Goal: Task Accomplishment & Management: Use online tool/utility

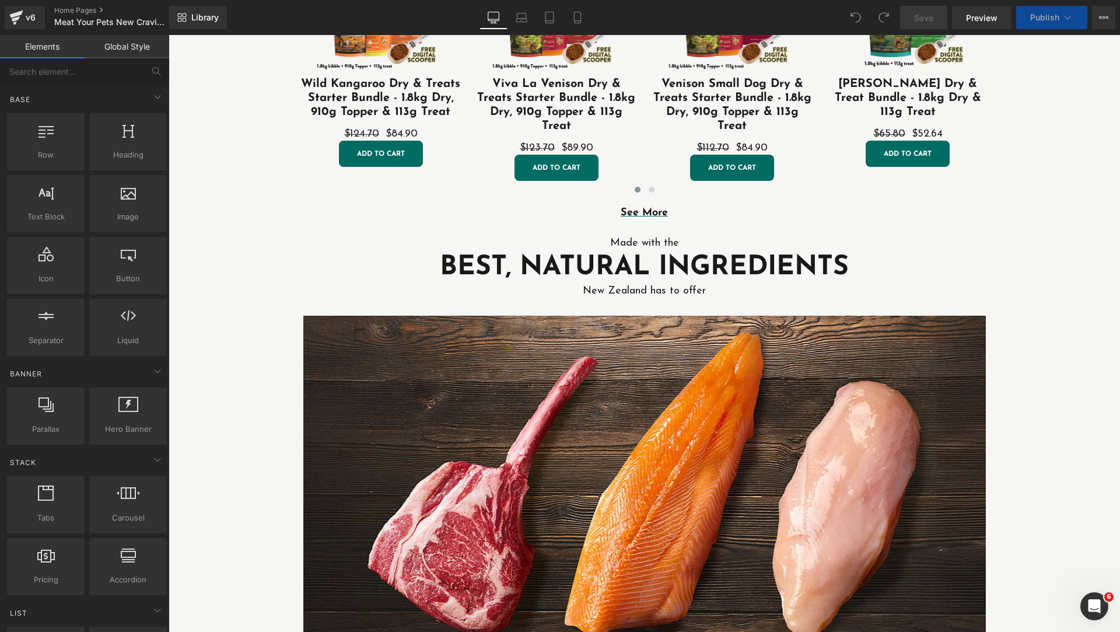
scroll to position [292, 0]
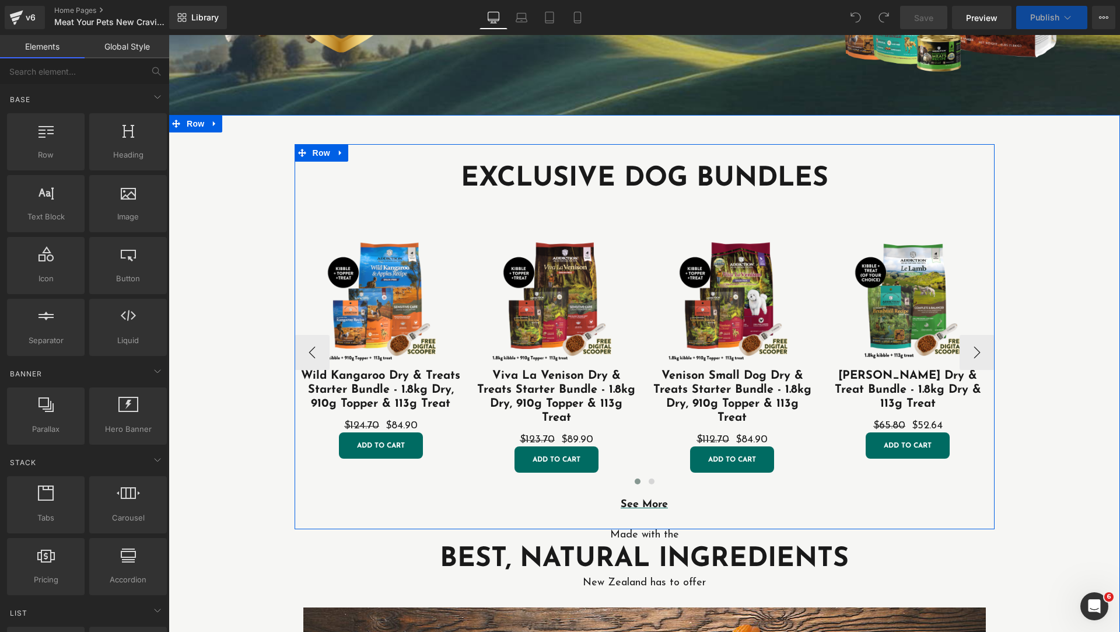
click at [961, 209] on div "Sale Off (P) Image Wild Kangaroo Dry & Treats Starter Bundle - 1.8kg Dry, 910g …" at bounding box center [645, 343] width 700 height 293
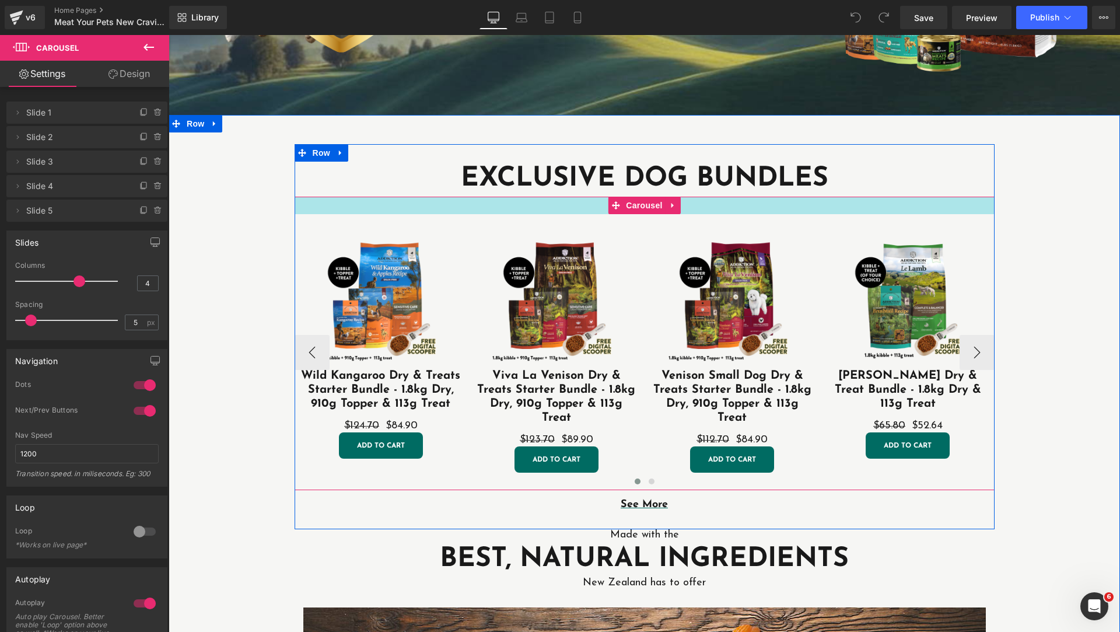
click at [382, 208] on div at bounding box center [645, 205] width 700 height 17
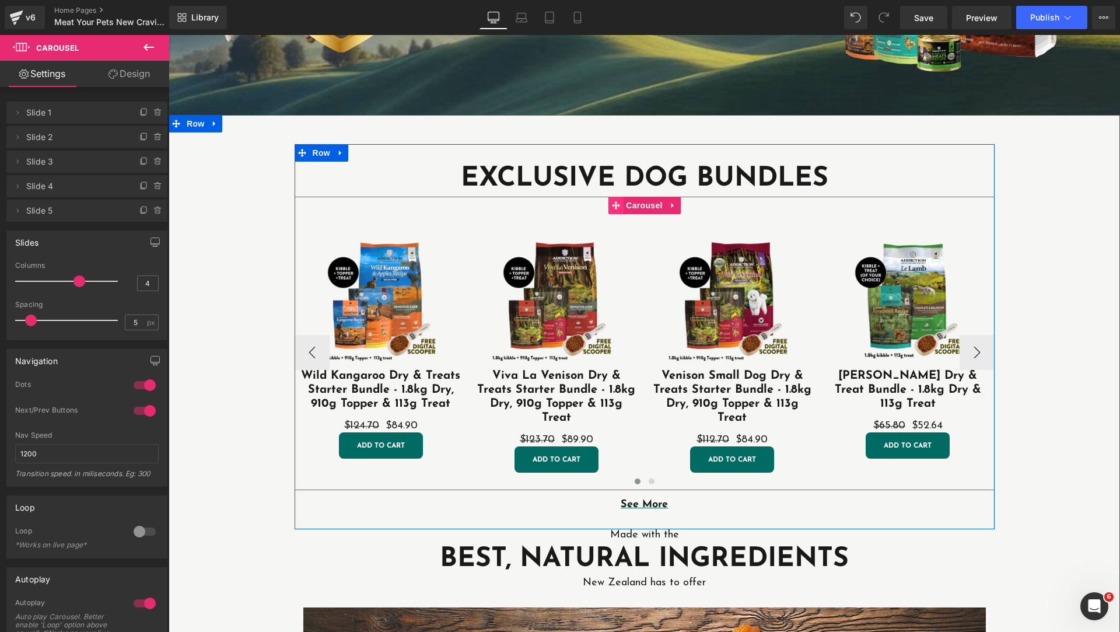
click at [612, 206] on icon at bounding box center [615, 205] width 8 height 8
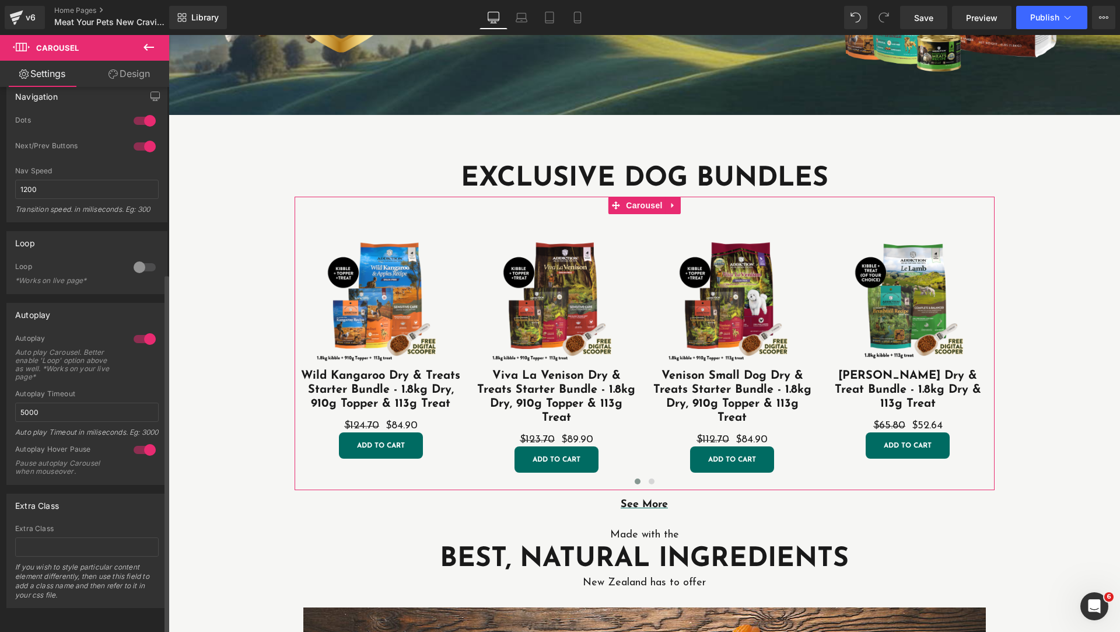
scroll to position [0, 0]
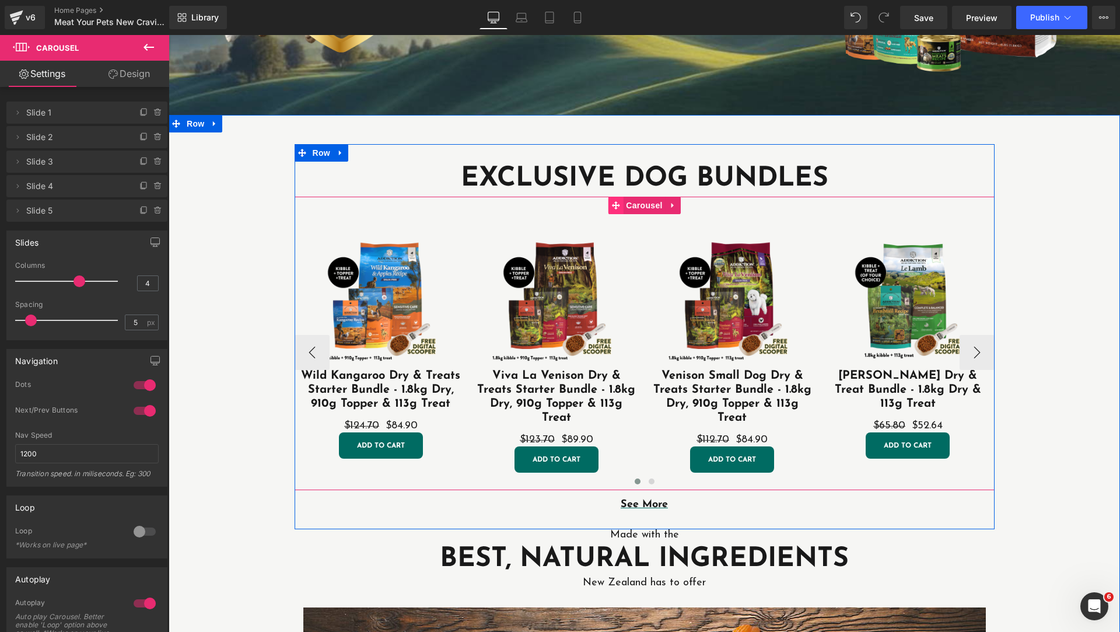
click at [613, 205] on icon at bounding box center [615, 205] width 8 height 8
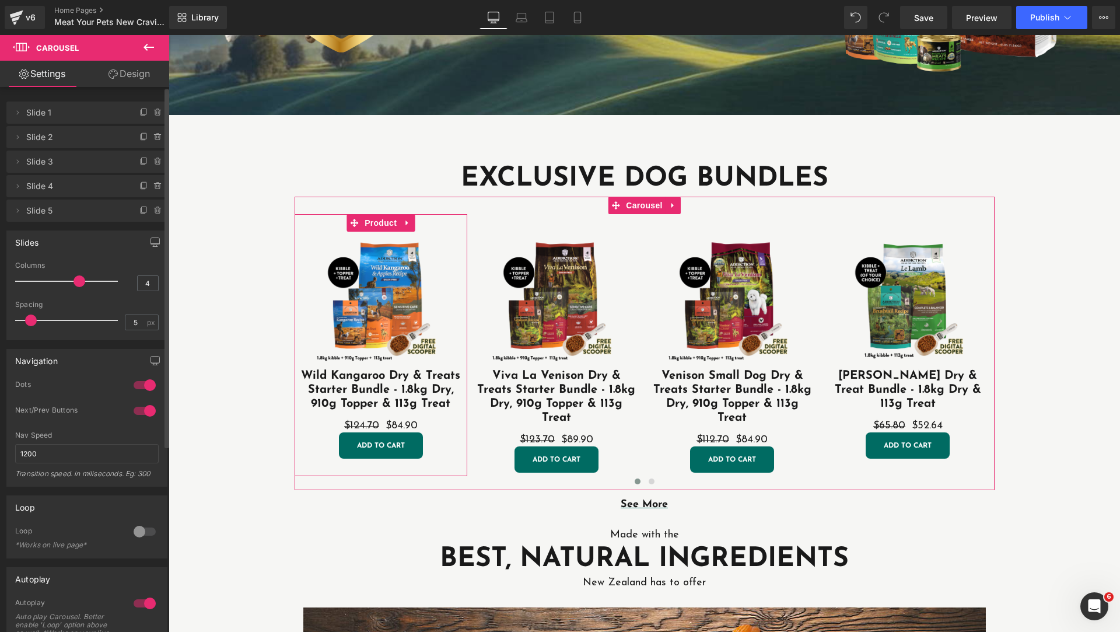
click at [45, 113] on span "Slide 1" at bounding box center [75, 112] width 98 height 22
click at [17, 110] on icon at bounding box center [17, 112] width 9 height 9
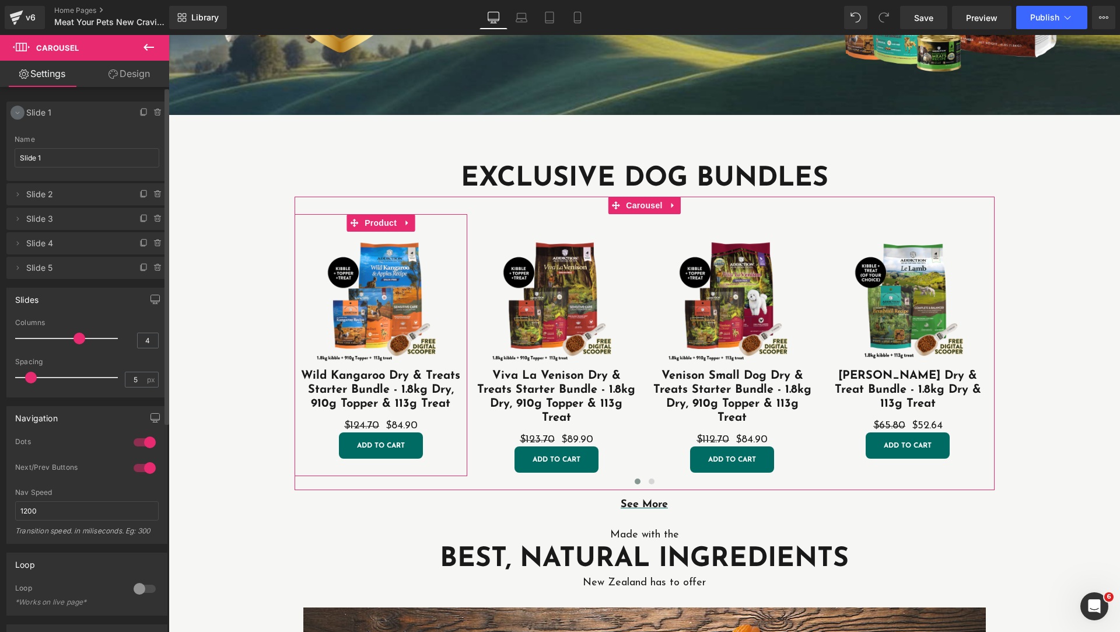
click at [22, 115] on span at bounding box center [17, 113] width 14 height 14
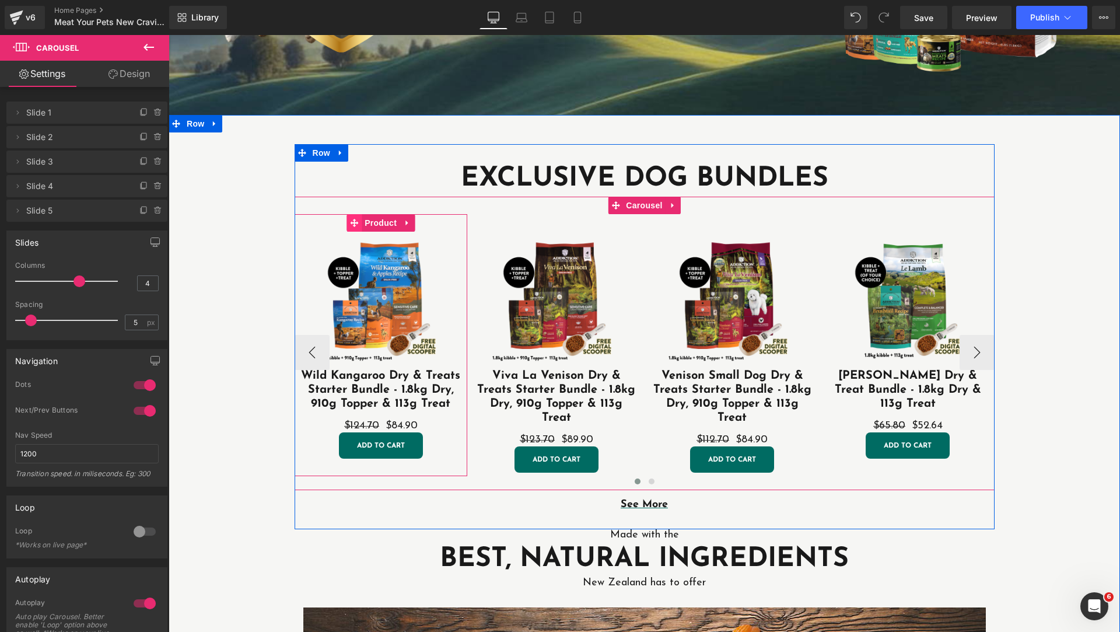
click at [350, 220] on icon at bounding box center [354, 223] width 8 height 9
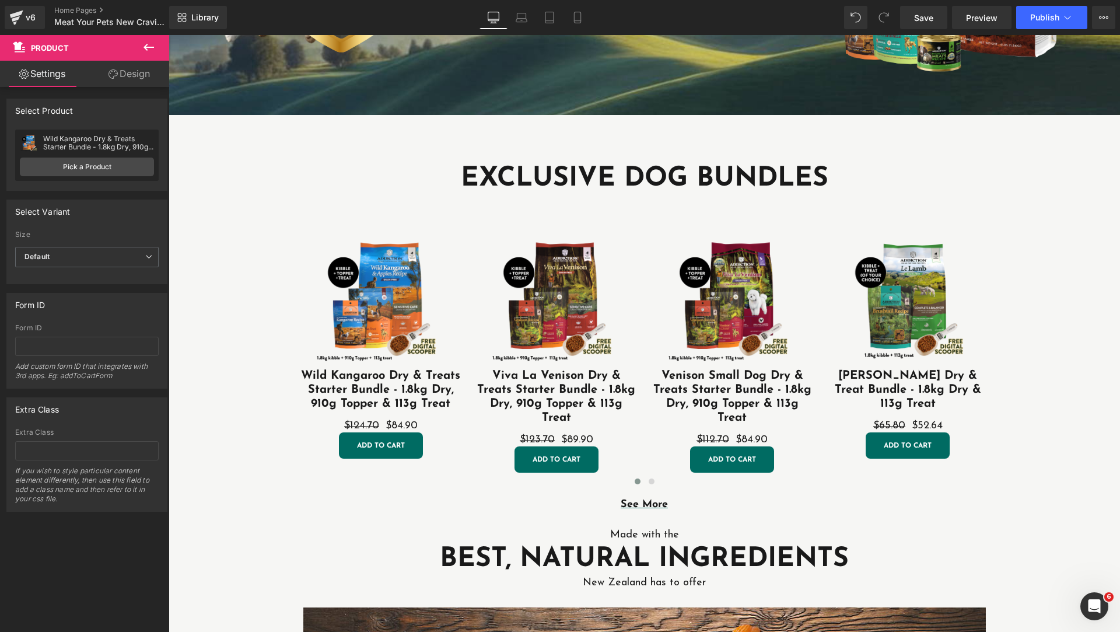
click at [144, 52] on icon at bounding box center [149, 47] width 14 height 14
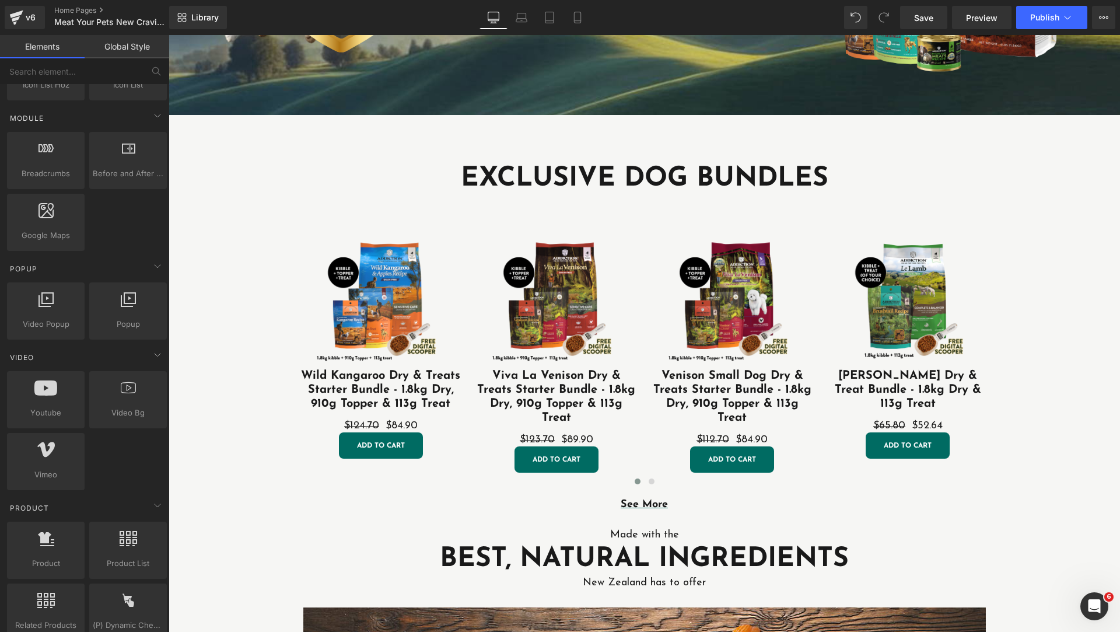
scroll to position [875, 0]
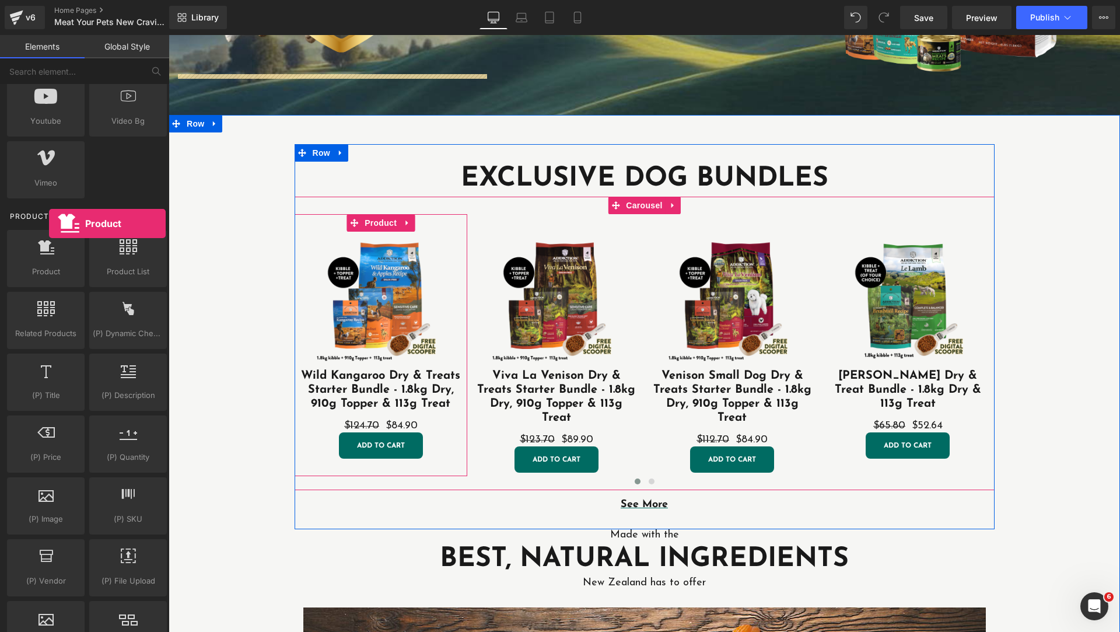
drag, startPoint x: 55, startPoint y: 273, endPoint x: 49, endPoint y: 223, distance: 50.0
click at [49, 223] on div "Product Product products, goods, sells Product List products, lists, collection…" at bounding box center [87, 492] width 164 height 583
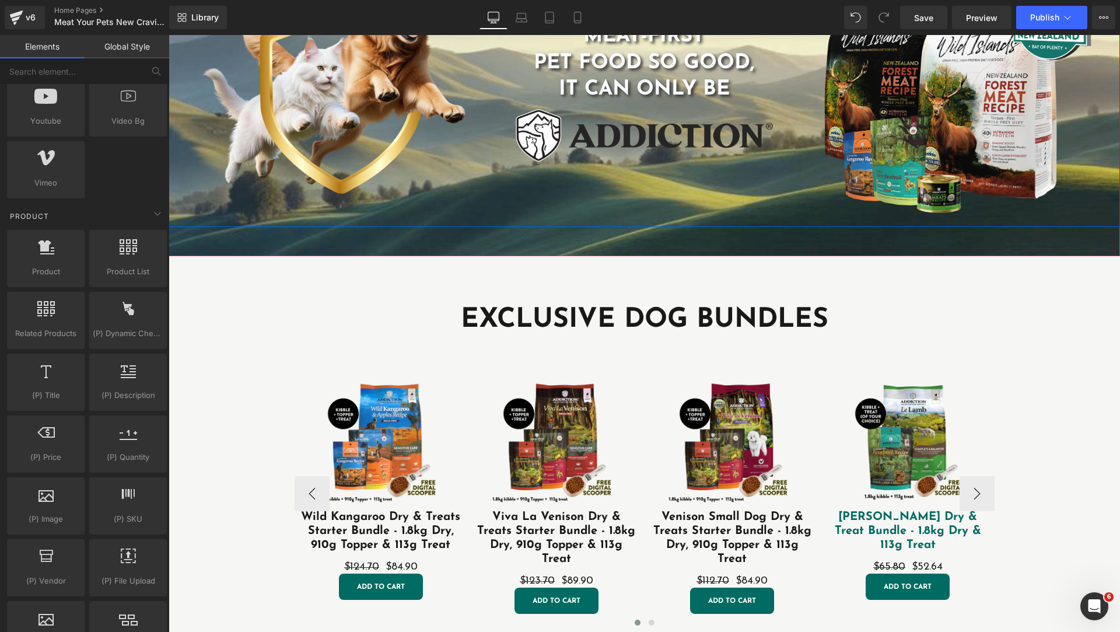
scroll to position [292, 0]
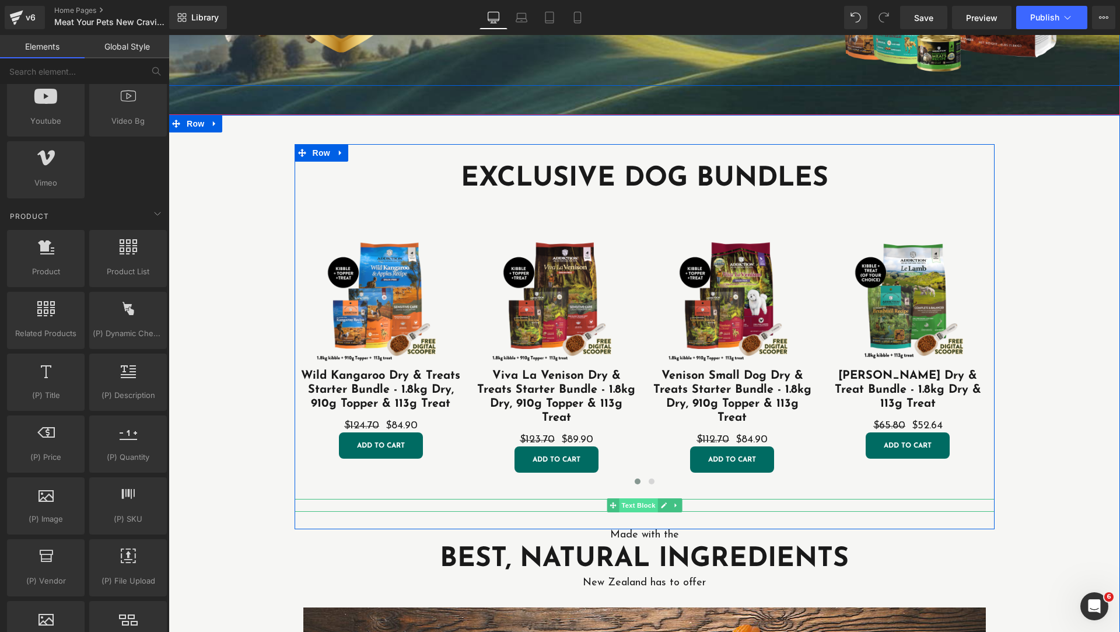
click at [623, 503] on span "Text Block" at bounding box center [638, 505] width 38 height 14
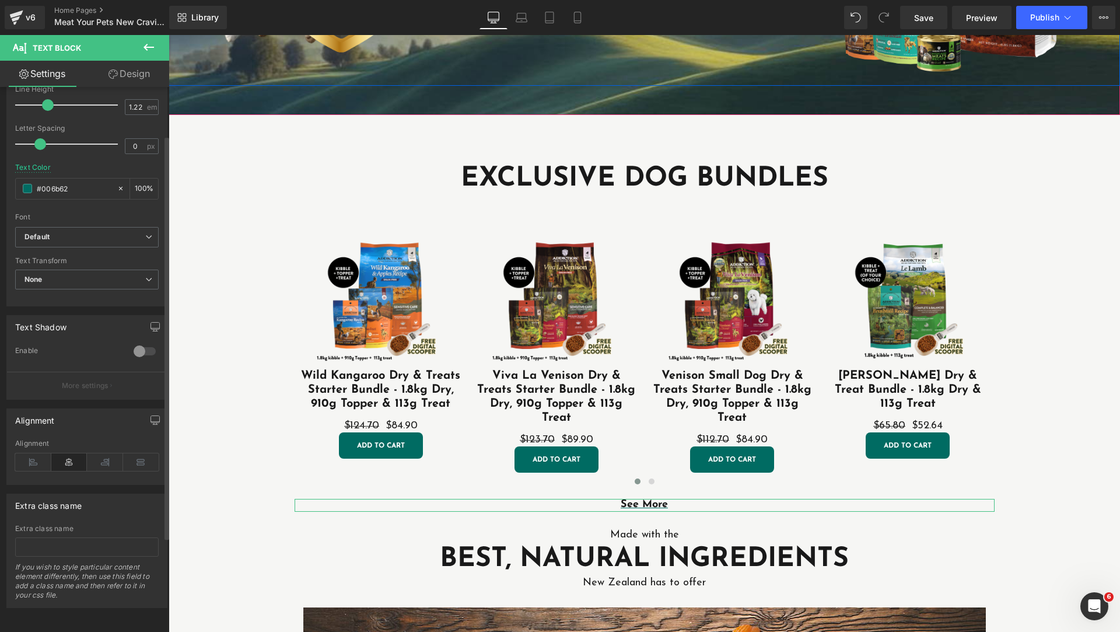
scroll to position [0, 0]
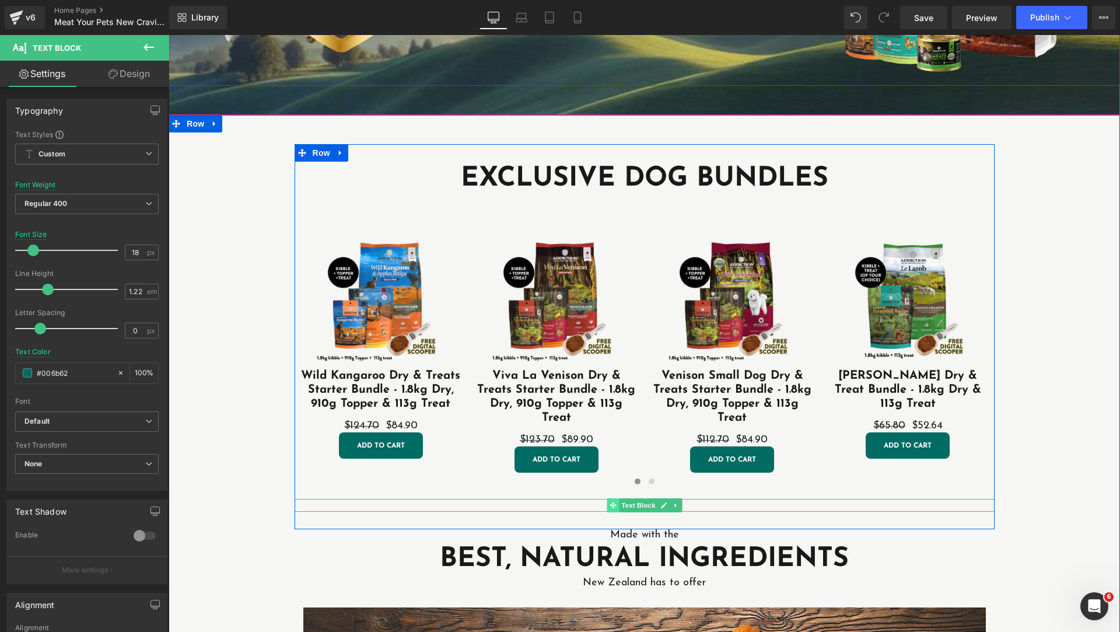
click at [613, 501] on span at bounding box center [613, 505] width 12 height 14
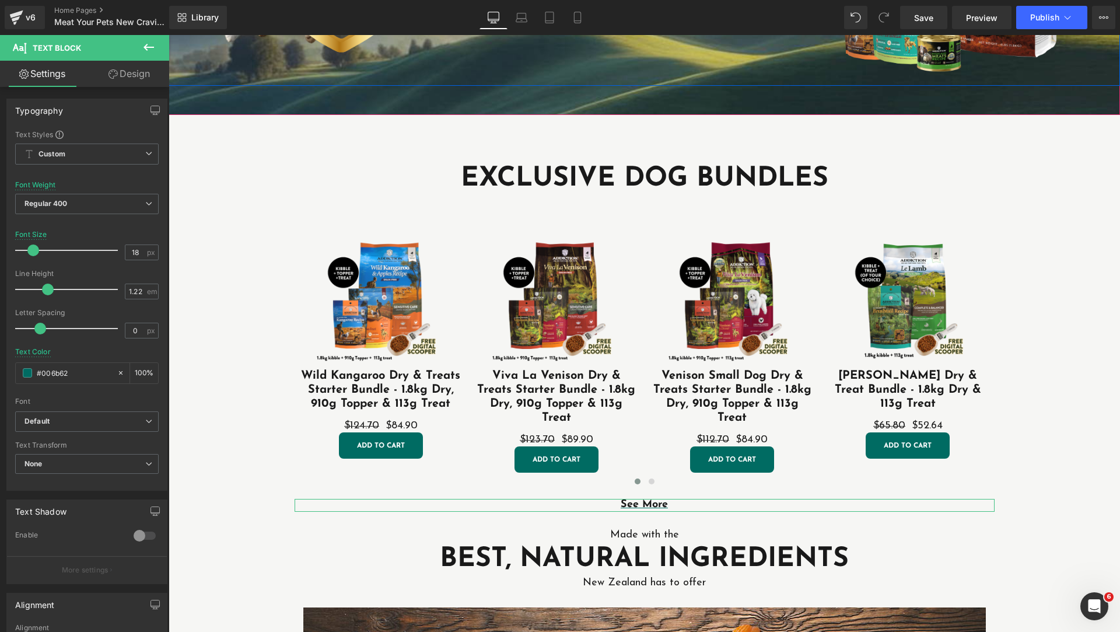
click at [123, 78] on link "Design" at bounding box center [129, 74] width 85 height 26
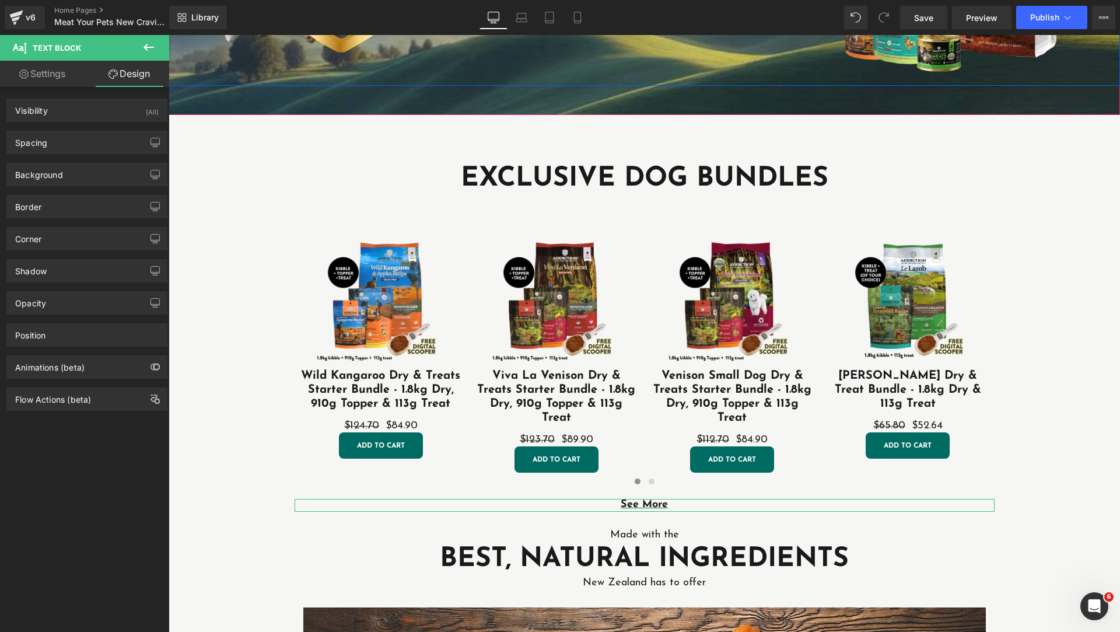
click at [51, 77] on link "Settings" at bounding box center [42, 74] width 85 height 26
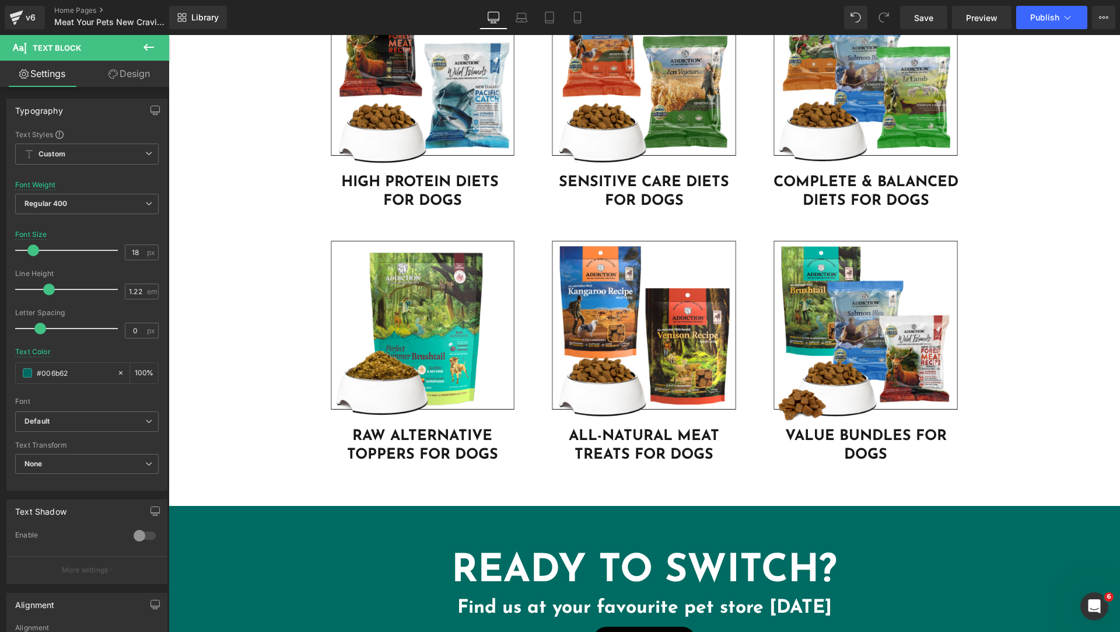
scroll to position [3207, 0]
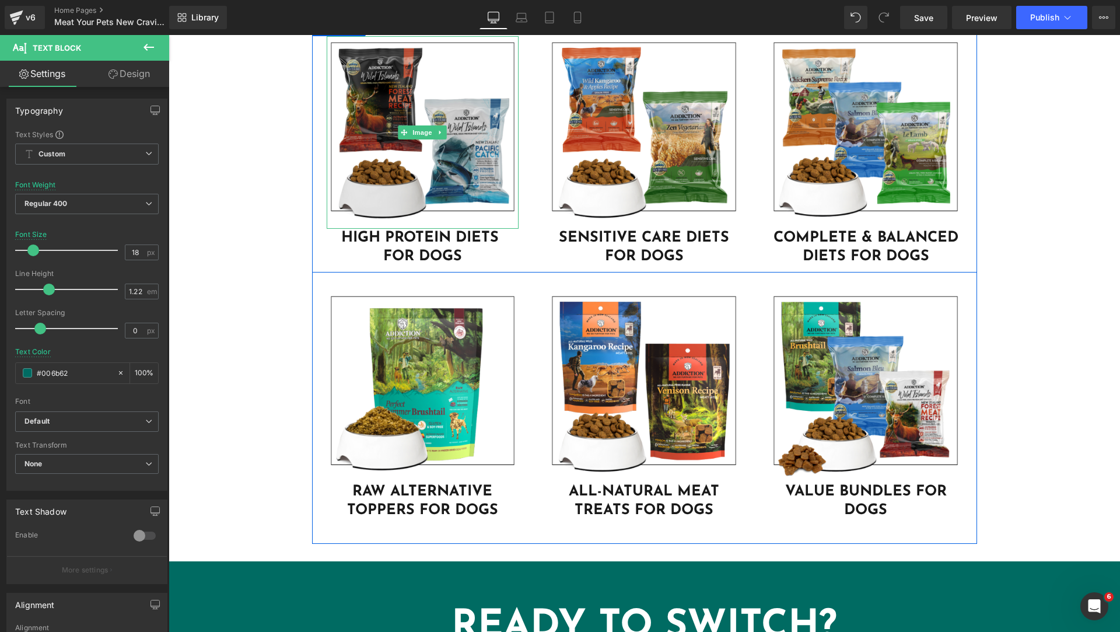
click at [443, 183] on img at bounding box center [423, 132] width 192 height 192
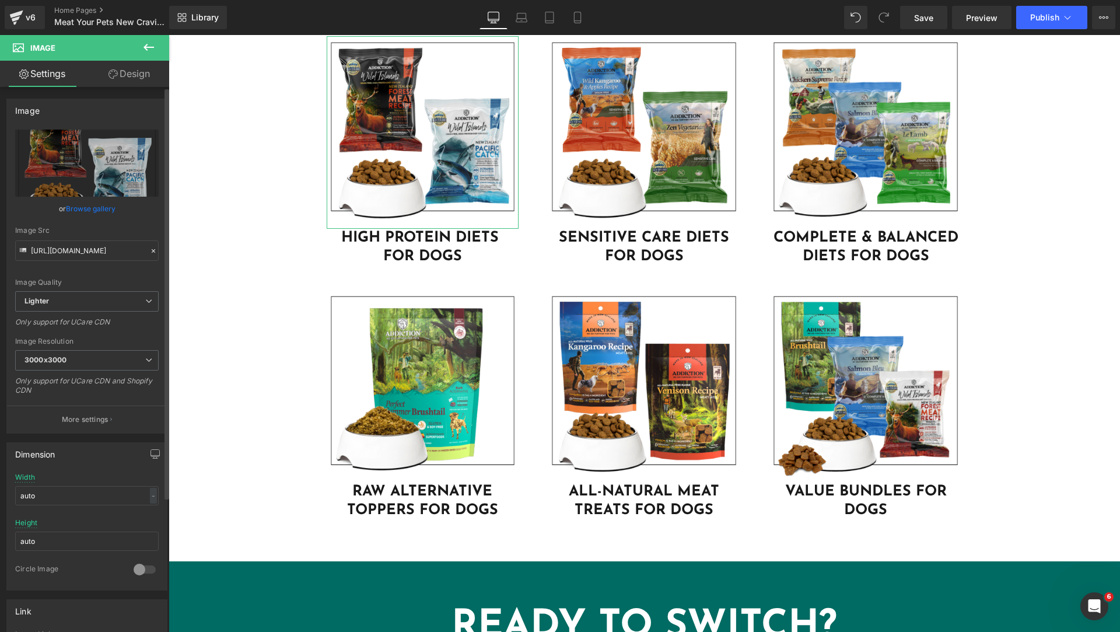
scroll to position [292, 0]
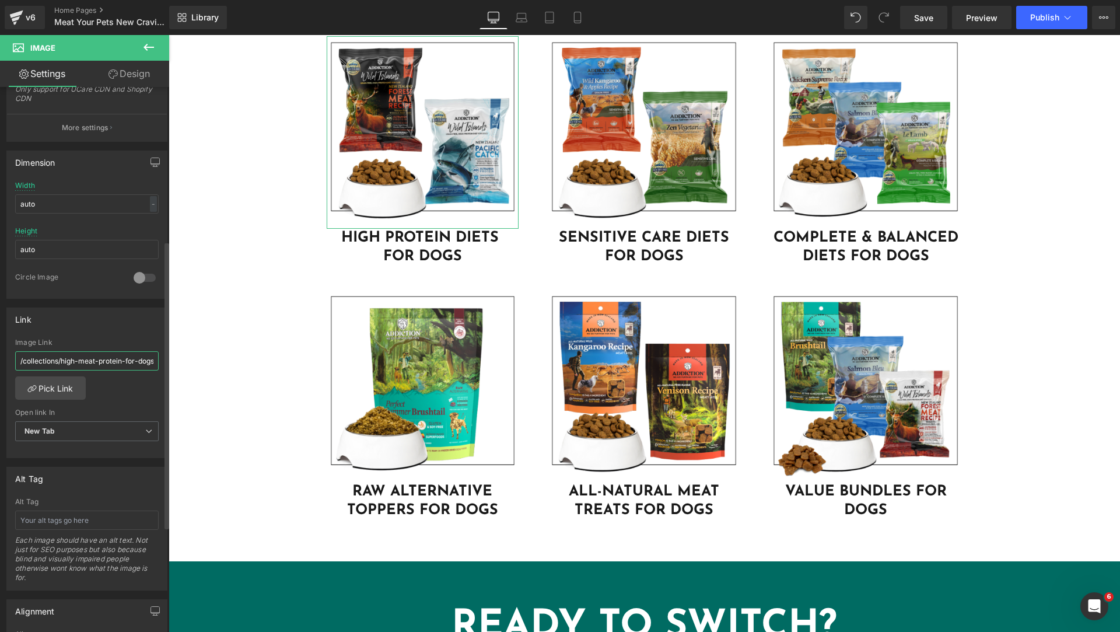
click at [106, 359] on input "/collections/high-meat-protein-for-dogs" at bounding box center [86, 360] width 143 height 19
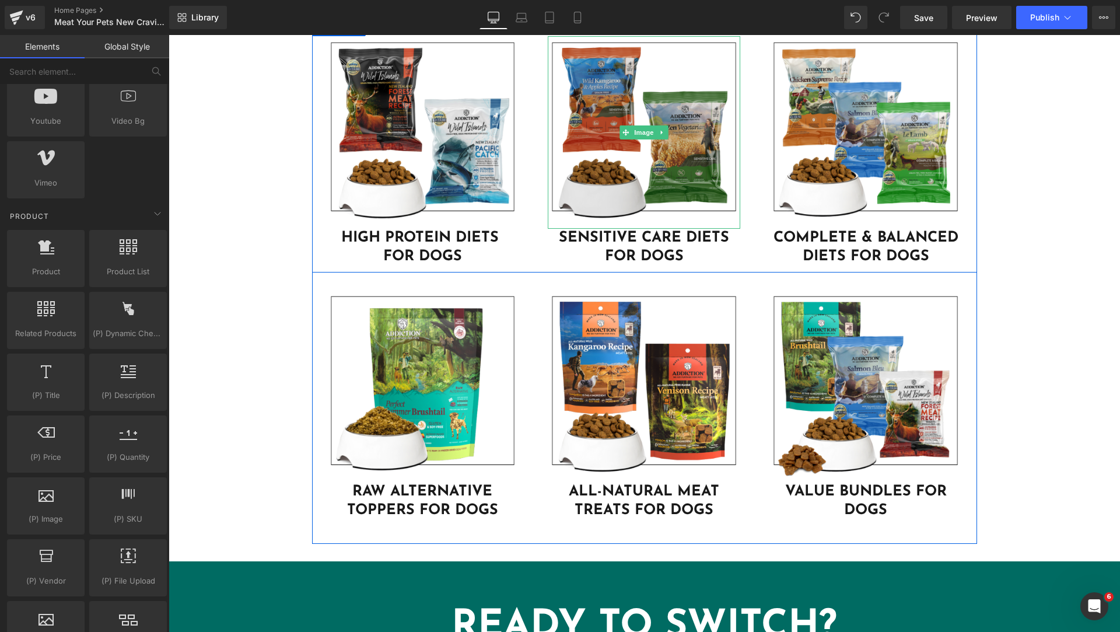
click at [670, 190] on img at bounding box center [644, 132] width 192 height 192
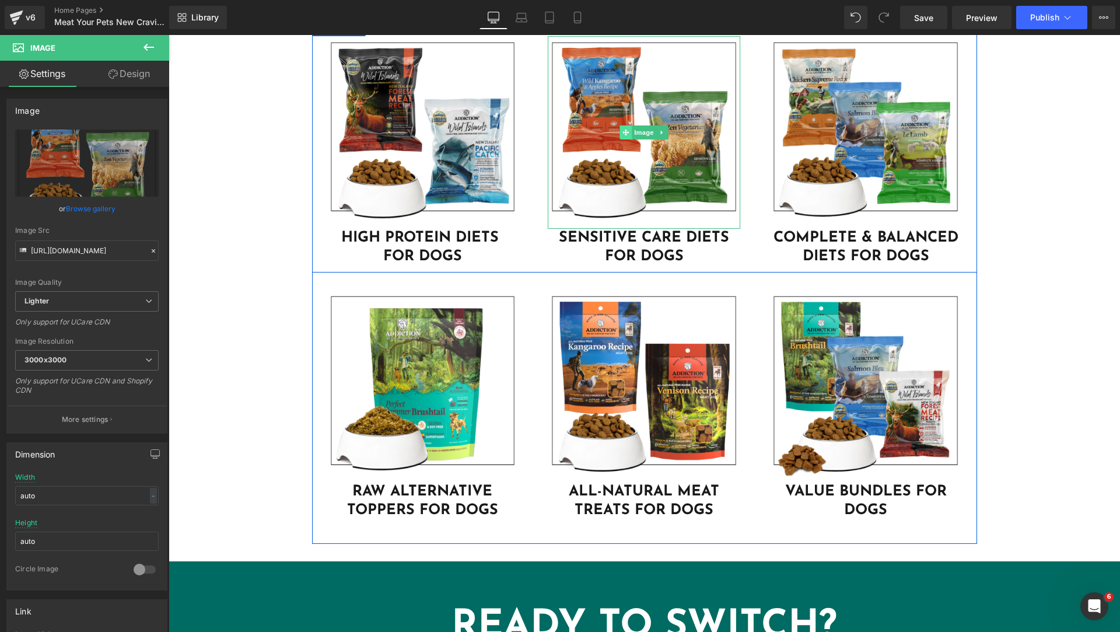
click at [625, 130] on icon at bounding box center [626, 132] width 6 height 7
click at [608, 239] on link "SENSITIVE CARE DIETS FOR DOGS" at bounding box center [644, 247] width 170 height 34
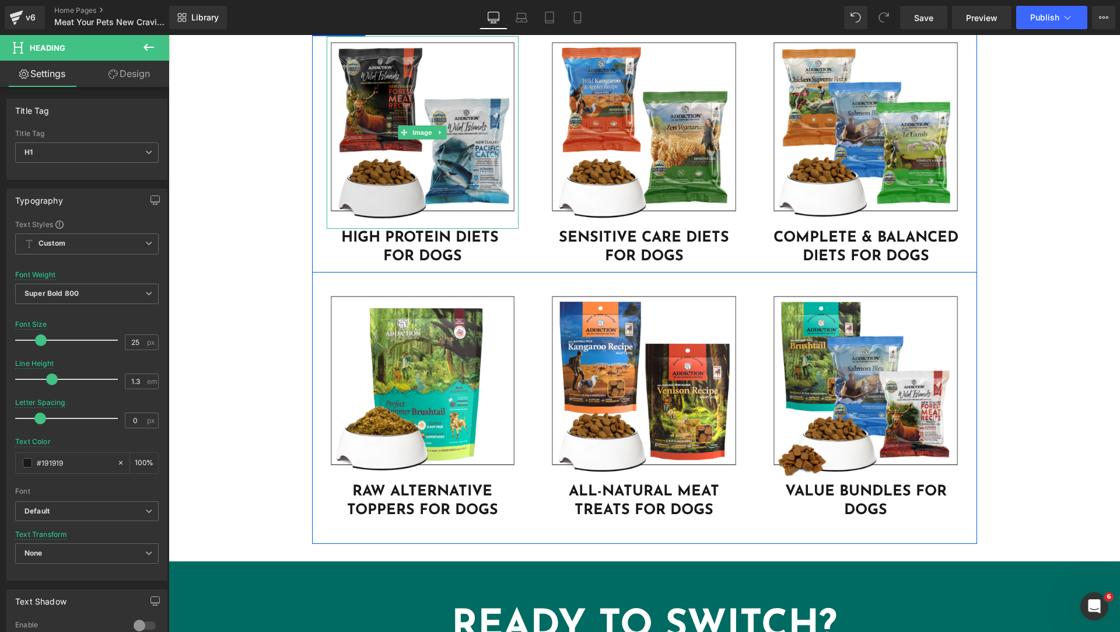
click at [422, 160] on img at bounding box center [423, 132] width 192 height 192
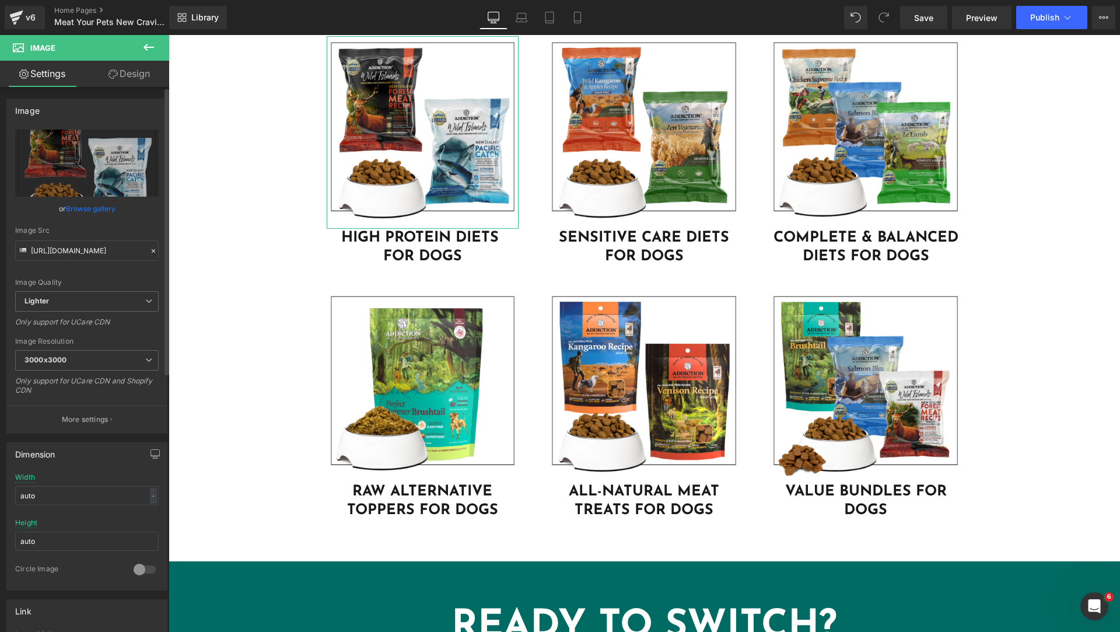
scroll to position [292, 0]
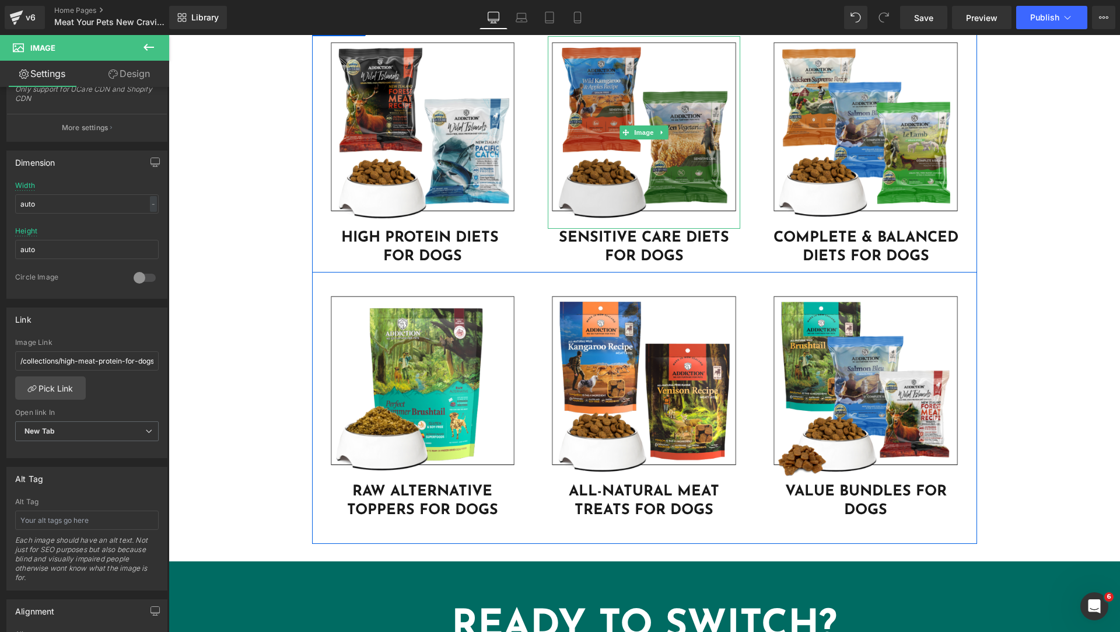
click at [658, 218] on img at bounding box center [644, 132] width 192 height 192
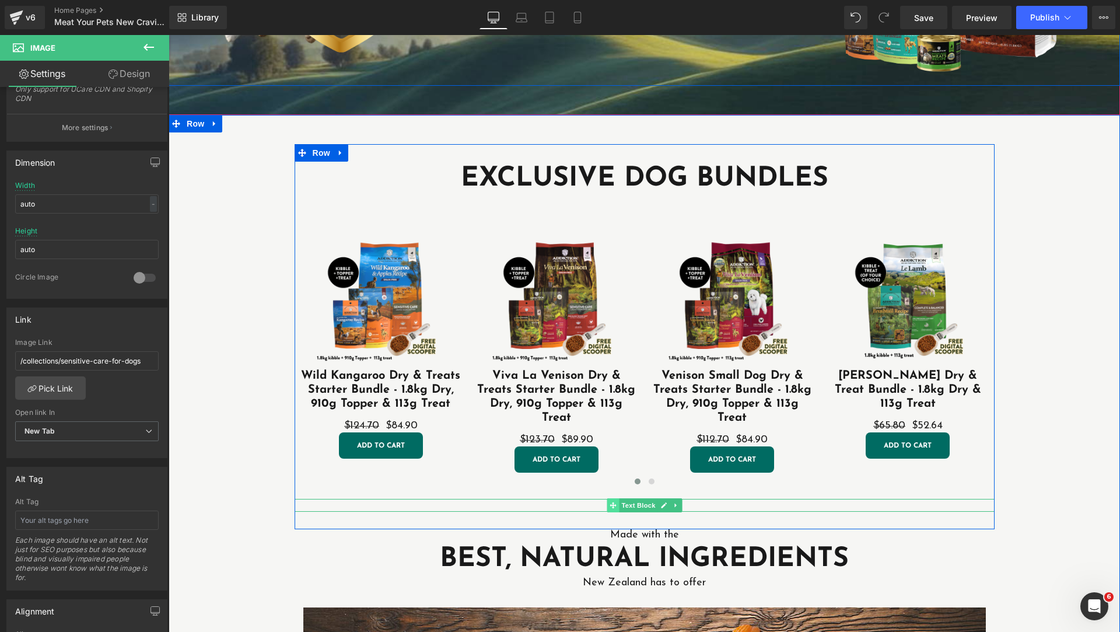
click at [610, 505] on icon at bounding box center [612, 505] width 6 height 6
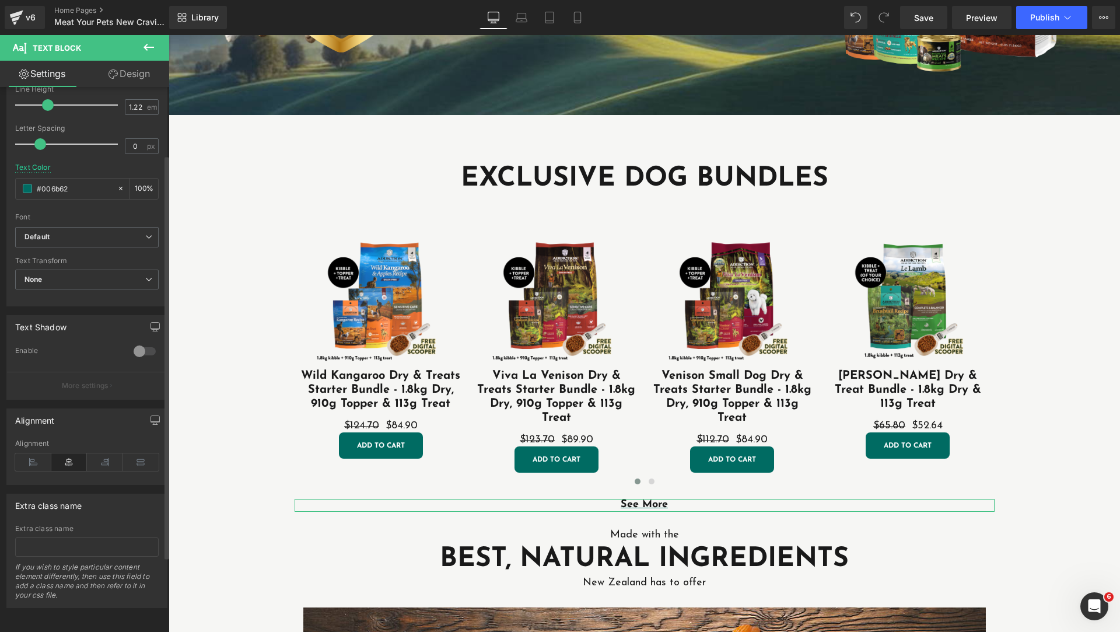
scroll to position [193, 0]
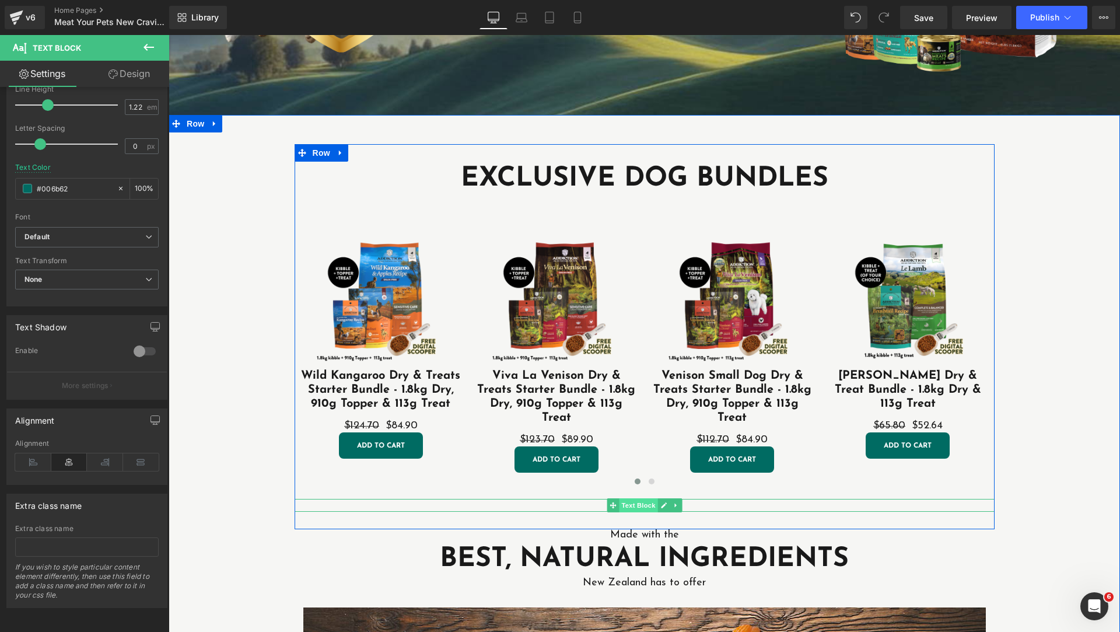
click at [633, 504] on span "Text Block" at bounding box center [638, 505] width 38 height 14
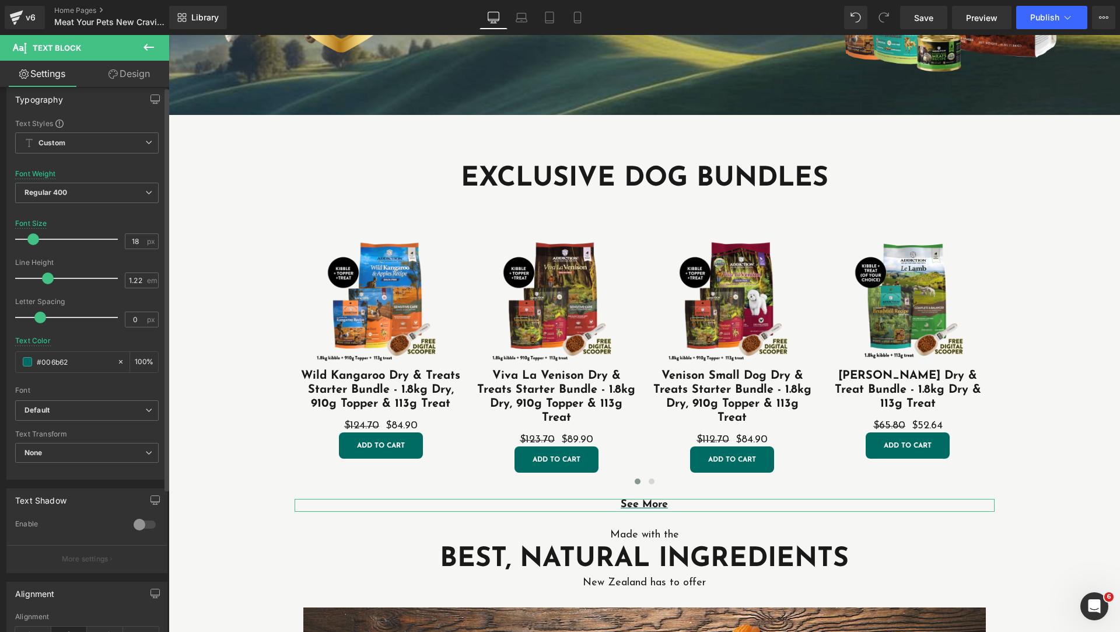
scroll to position [0, 0]
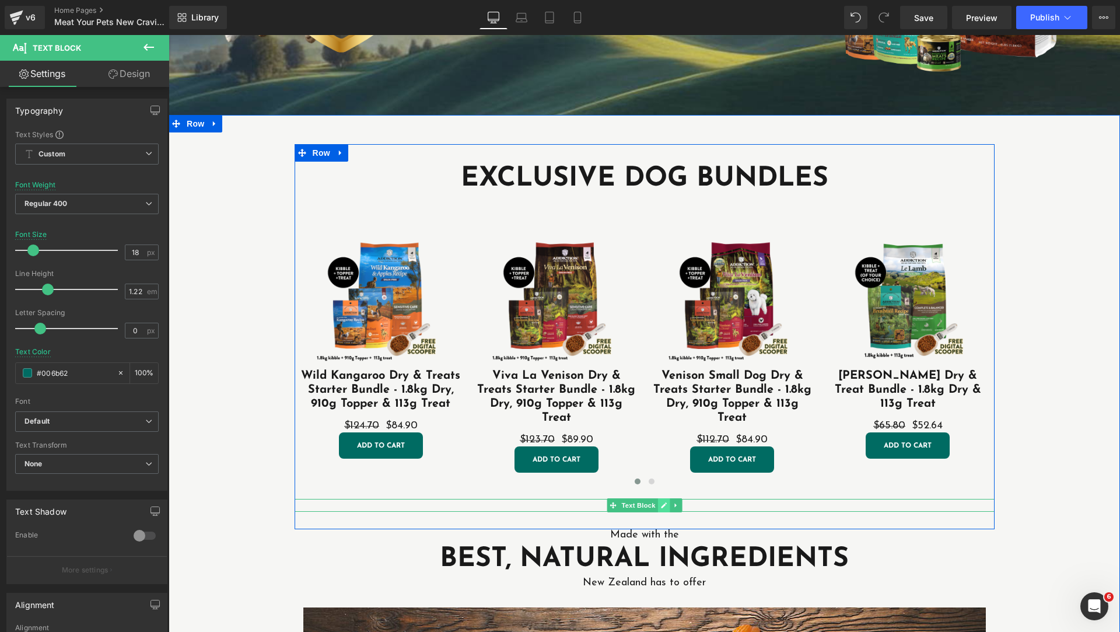
click at [657, 503] on link at bounding box center [663, 505] width 12 height 14
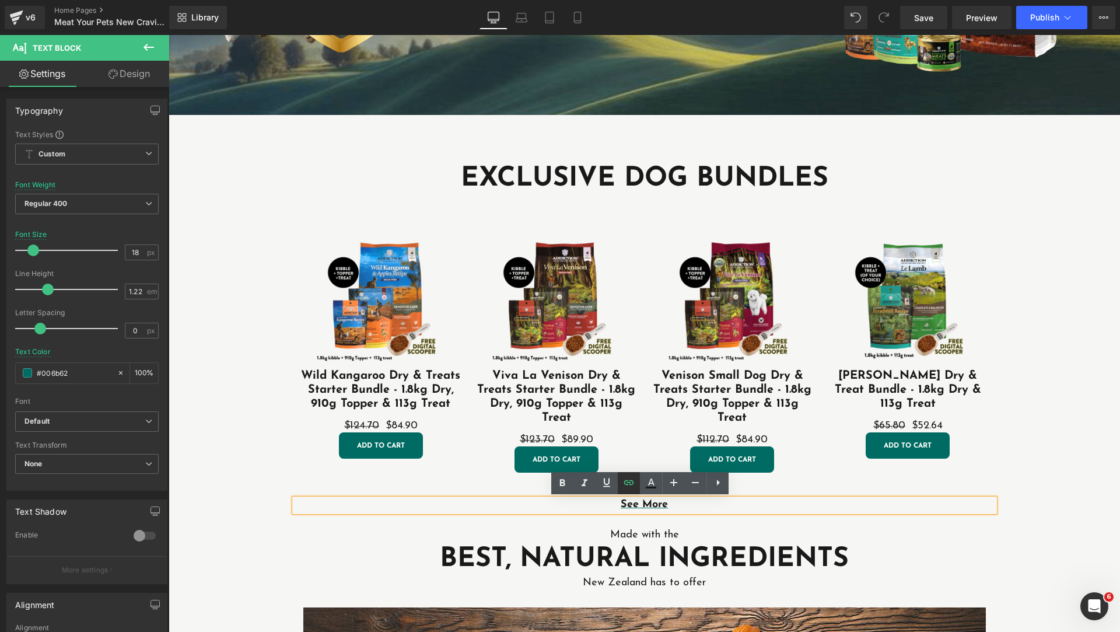
click at [629, 482] on icon at bounding box center [629, 482] width 14 height 14
click at [629, 486] on icon at bounding box center [629, 482] width 14 height 14
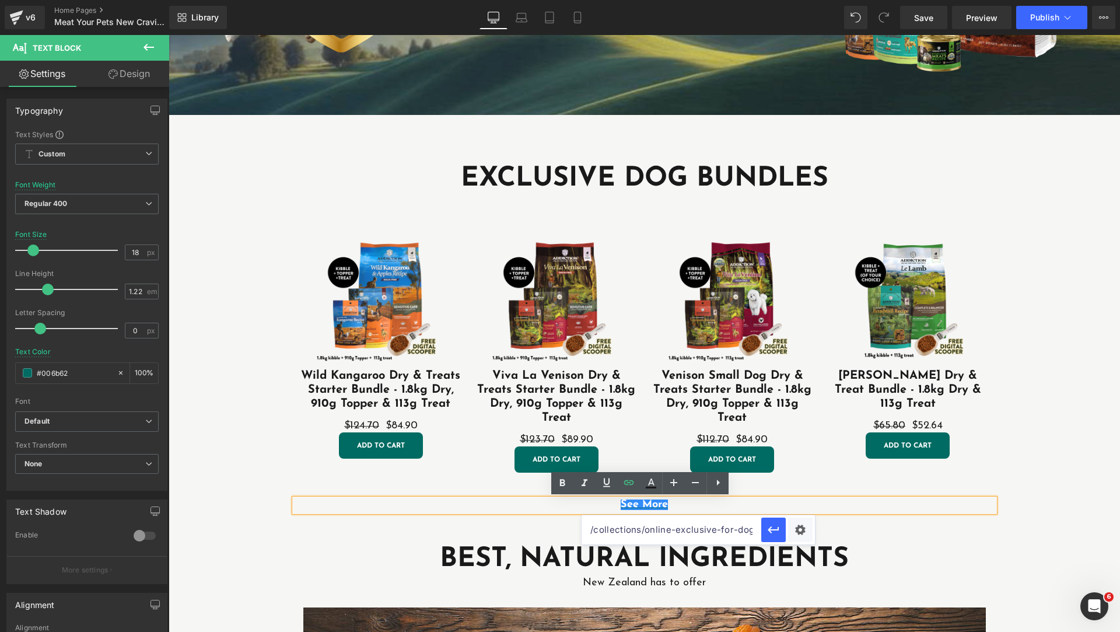
click at [729, 534] on input "/collections/online-exclusive-for-dogs" at bounding box center [671, 529] width 180 height 29
paste input "-for-dogs"
type input "[URL][DOMAIN_NAME]"
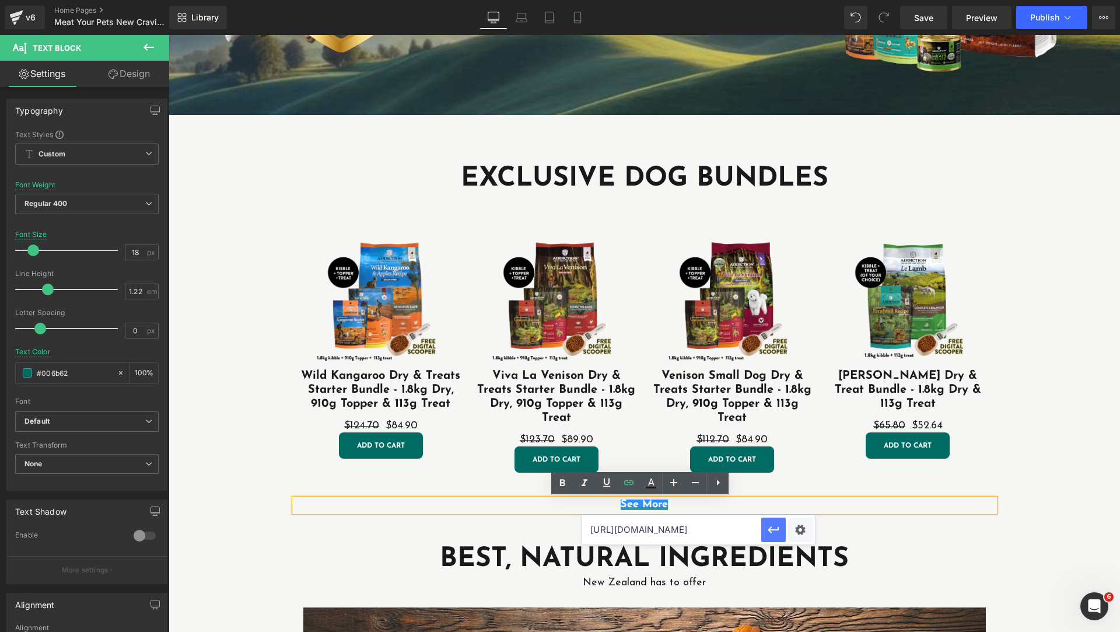
click at [774, 525] on icon "button" at bounding box center [773, 530] width 14 height 14
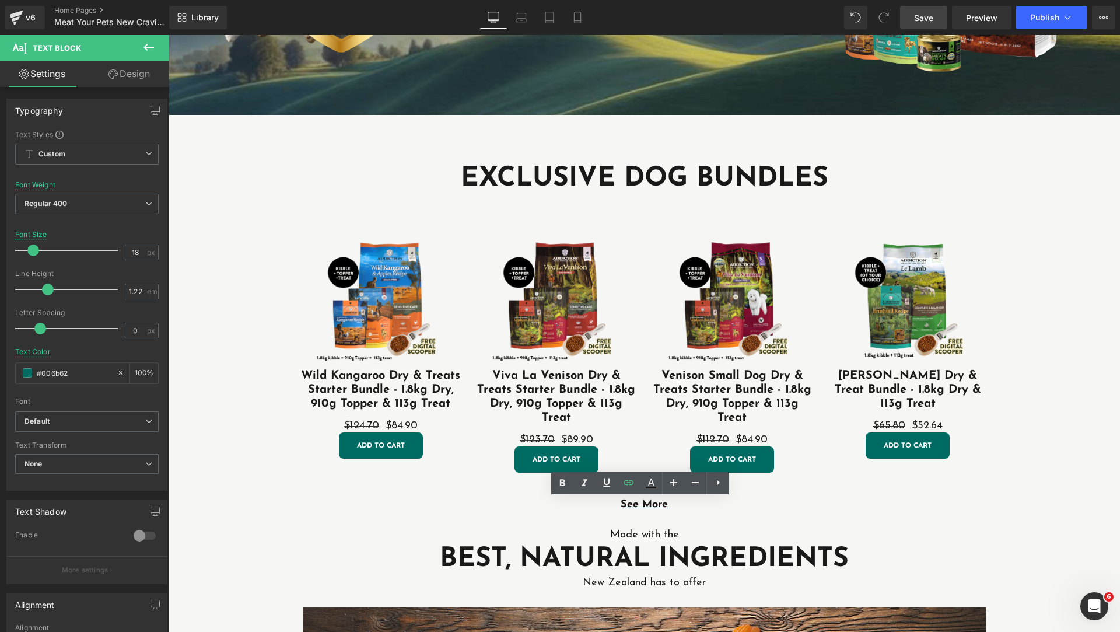
click at [932, 15] on span "Save" at bounding box center [923, 18] width 19 height 12
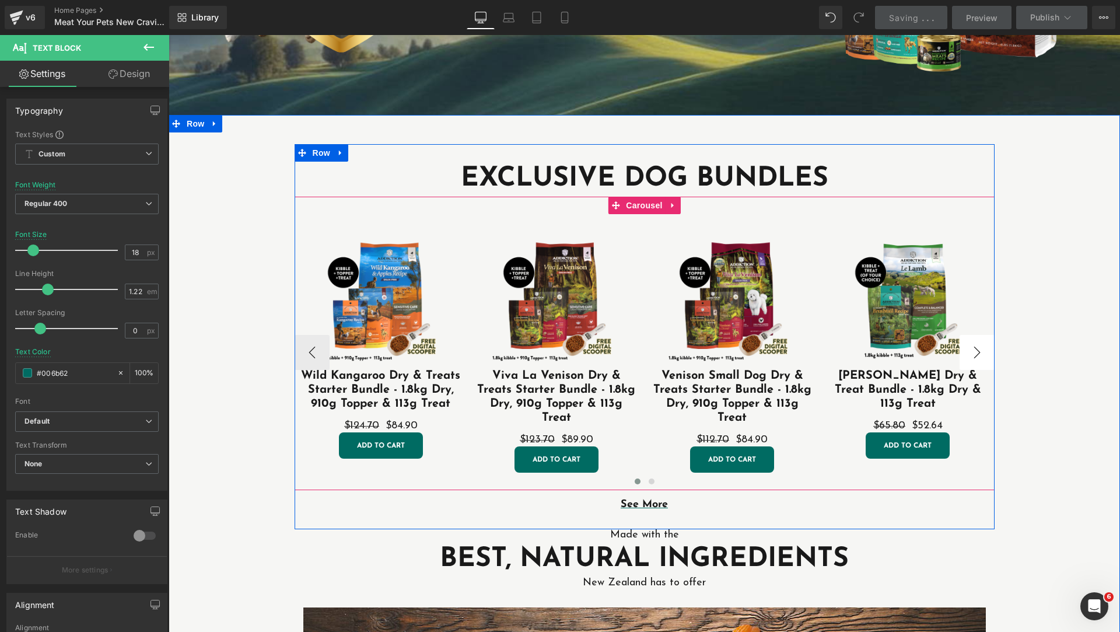
click at [973, 358] on button "›" at bounding box center [976, 352] width 35 height 35
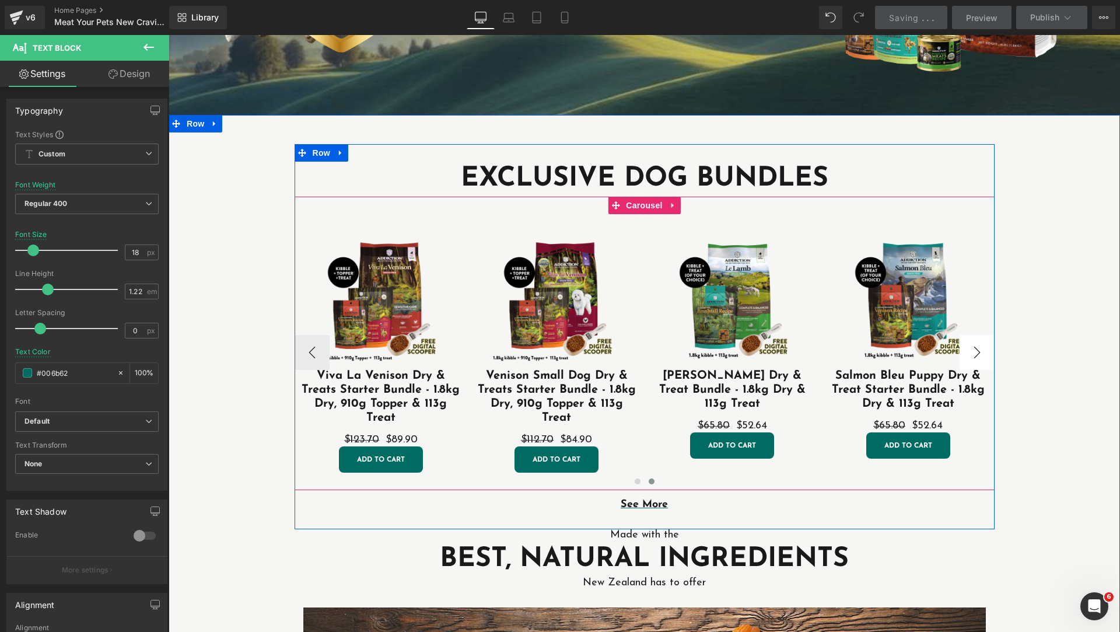
click at [973, 358] on button "›" at bounding box center [976, 352] width 35 height 35
click at [973, 357] on button "›" at bounding box center [976, 352] width 35 height 35
click at [306, 356] on button "‹" at bounding box center [312, 352] width 35 height 35
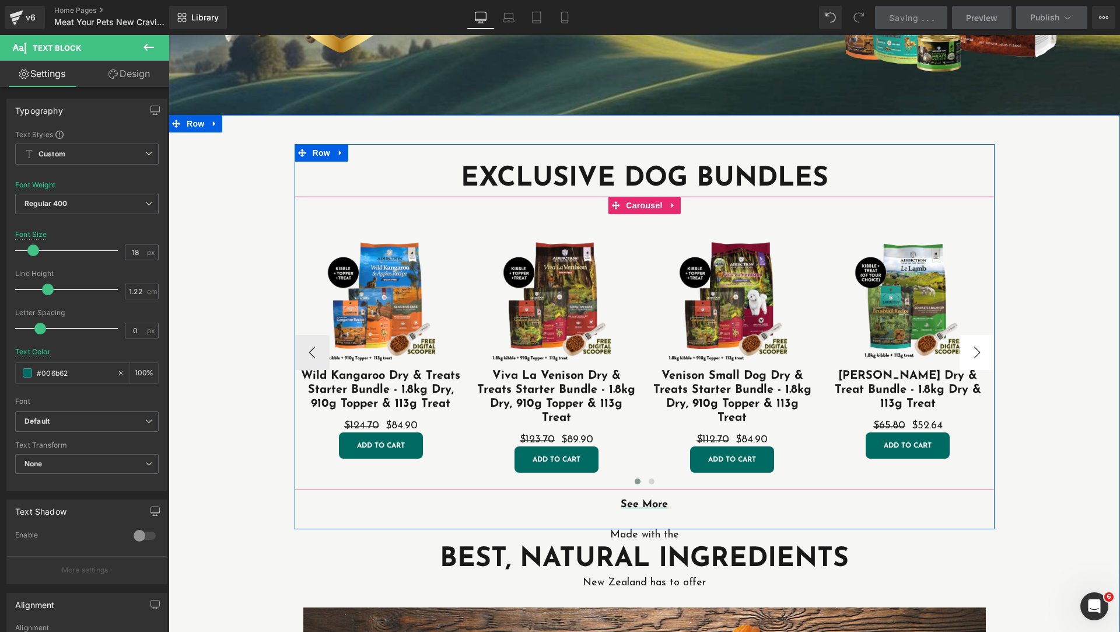
click at [970, 348] on button "›" at bounding box center [976, 352] width 35 height 35
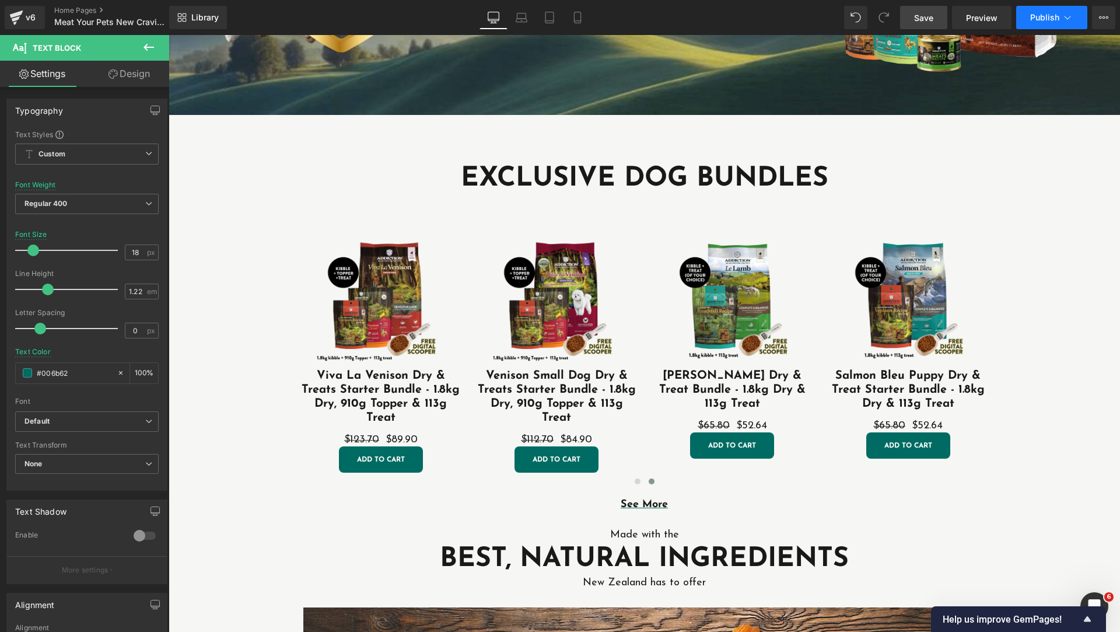
click at [1040, 19] on span "Publish" at bounding box center [1044, 17] width 29 height 9
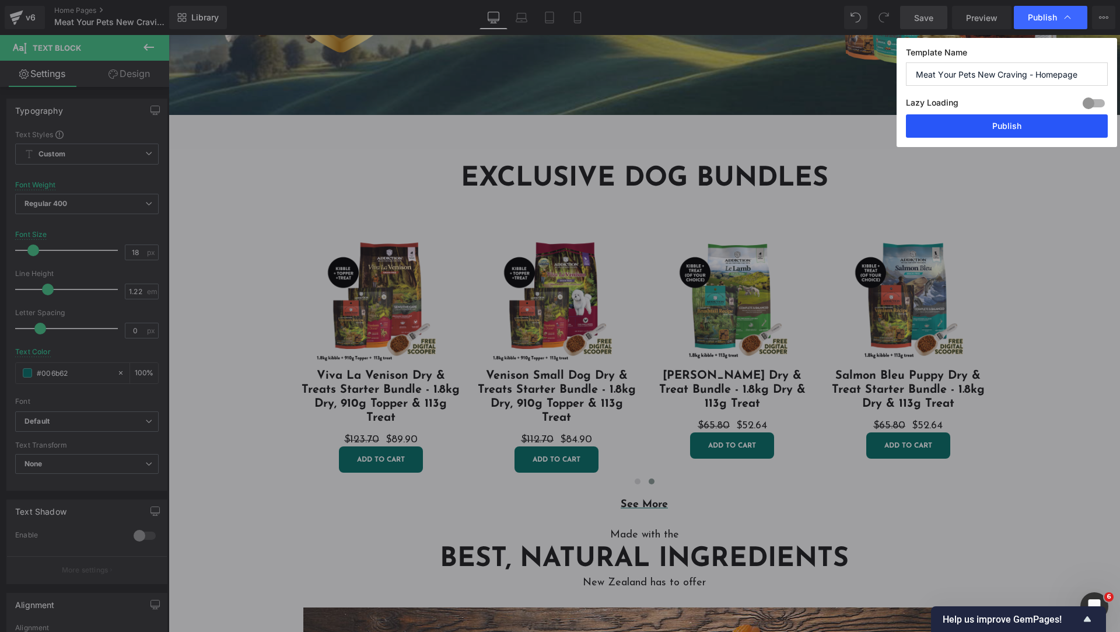
click at [1021, 121] on button "Publish" at bounding box center [1007, 125] width 202 height 23
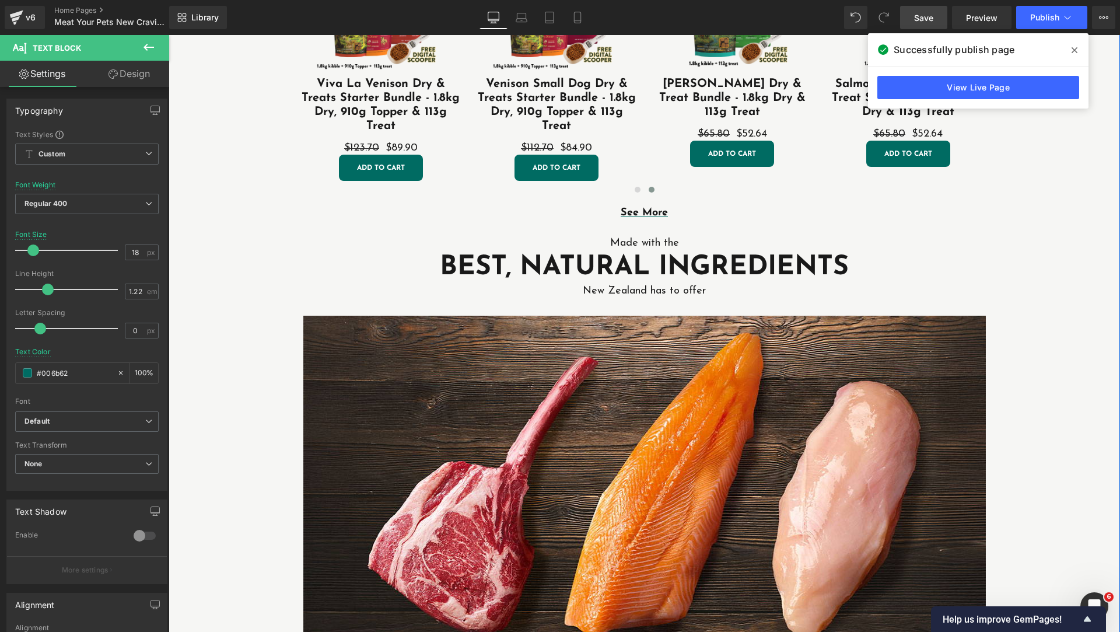
scroll to position [292, 0]
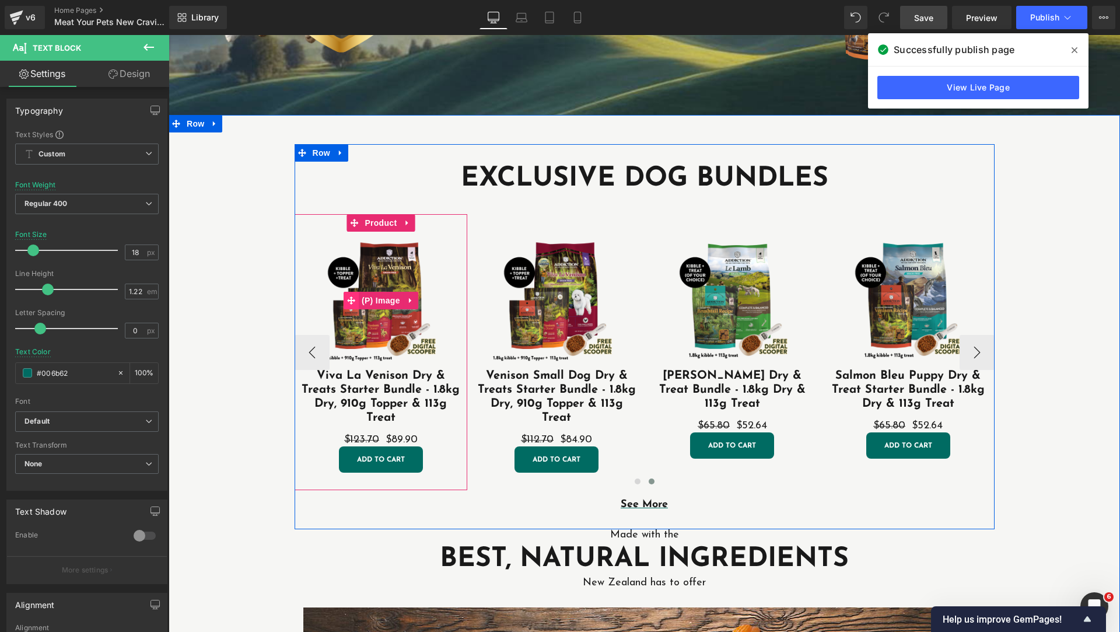
click at [349, 304] on icon at bounding box center [351, 300] width 8 height 9
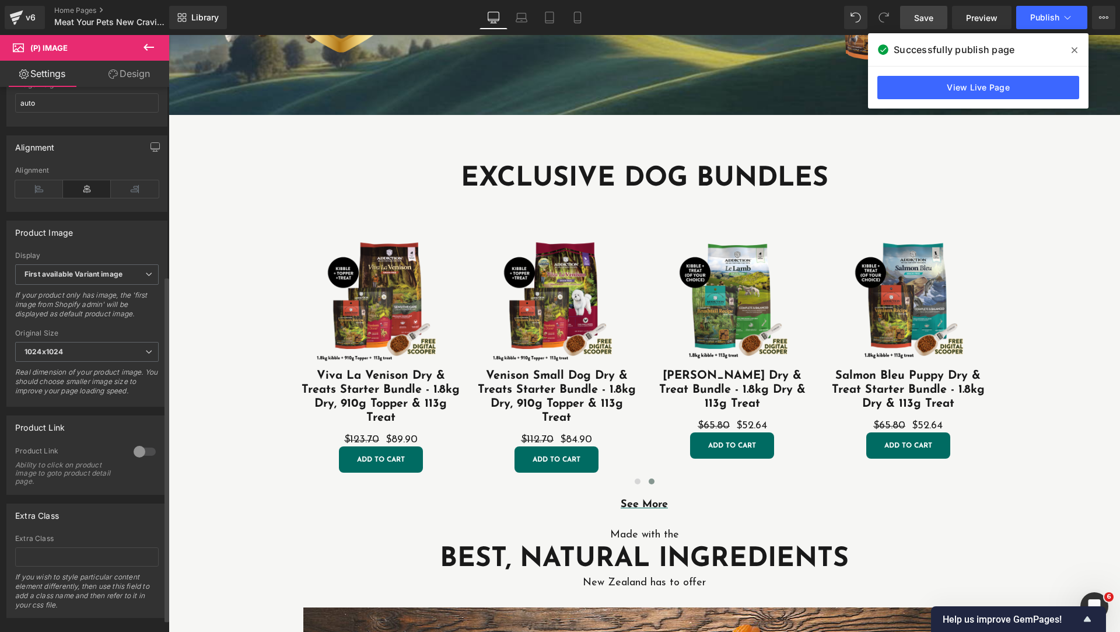
scroll to position [318, 0]
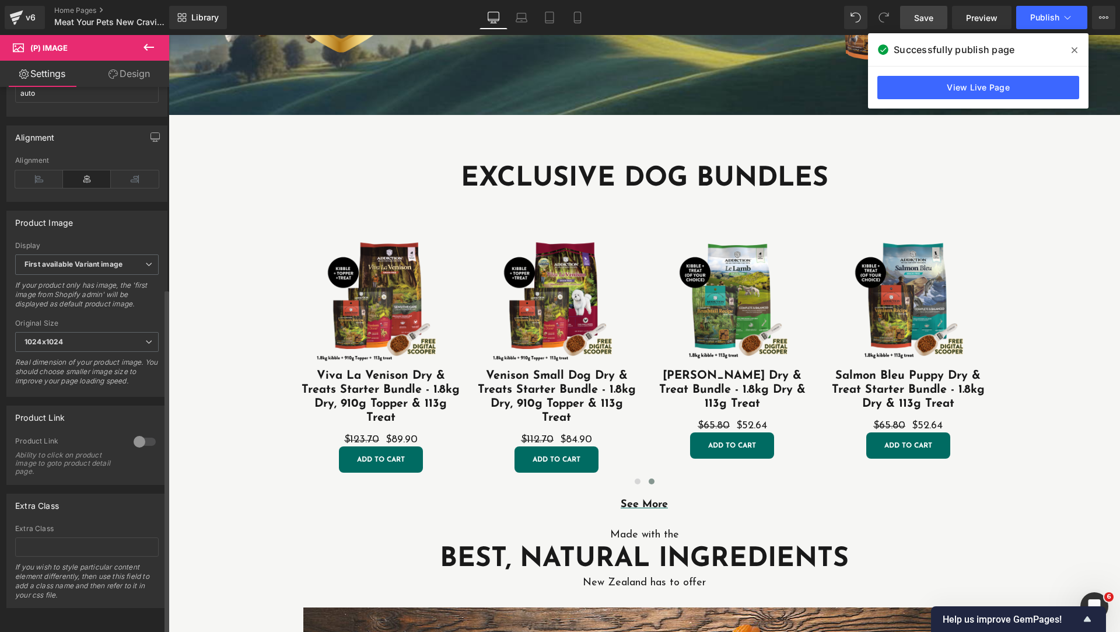
click at [138, 432] on div at bounding box center [145, 441] width 28 height 19
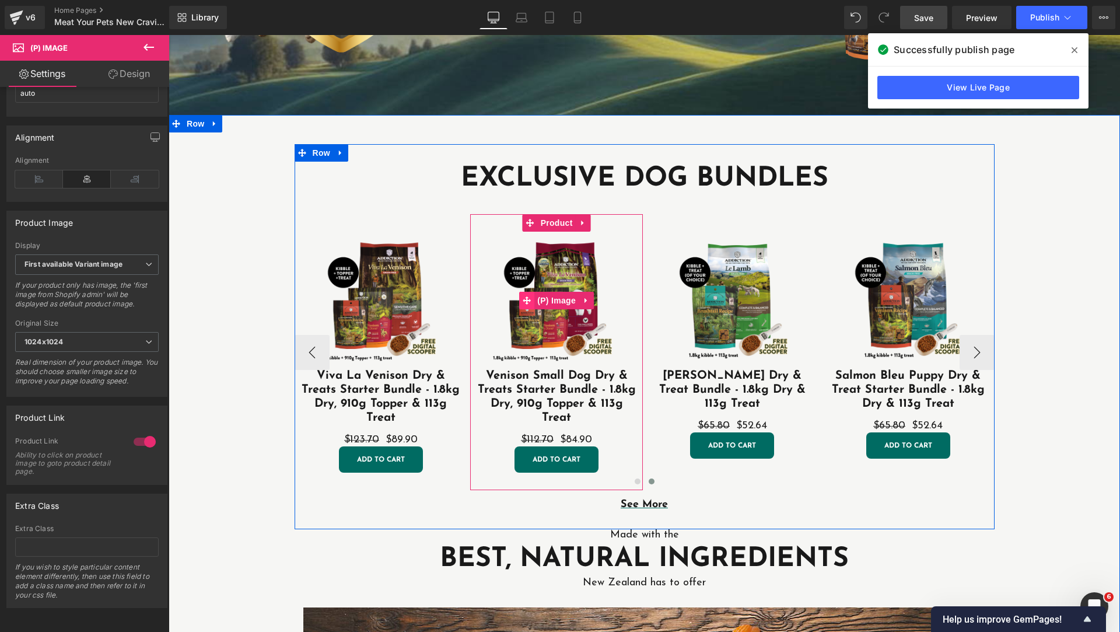
click at [525, 296] on icon at bounding box center [527, 300] width 8 height 9
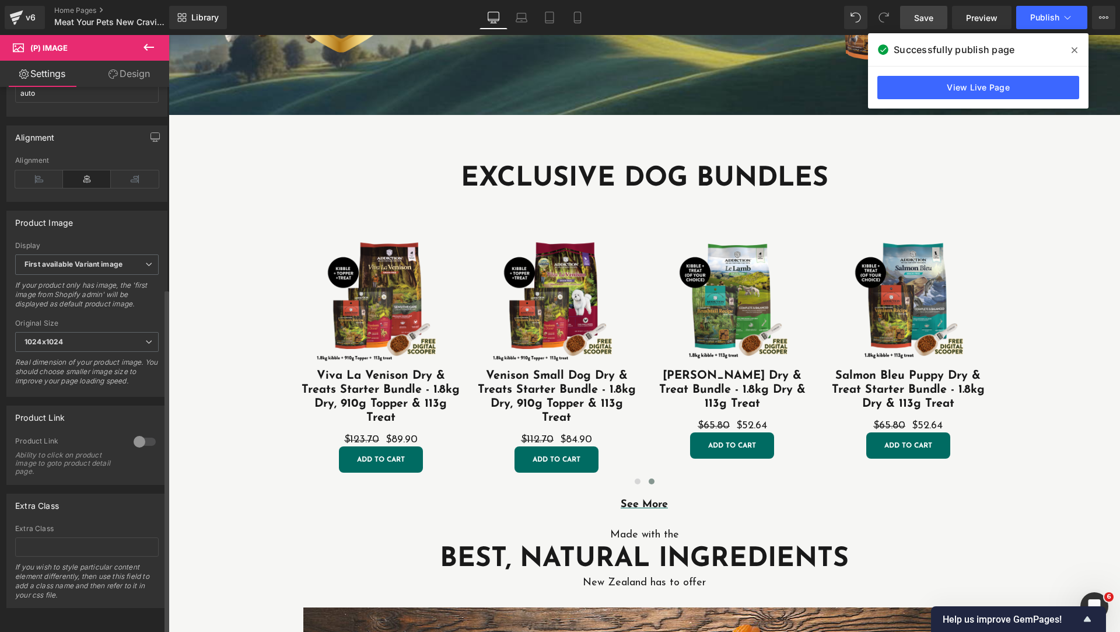
click at [150, 434] on div at bounding box center [145, 441] width 28 height 19
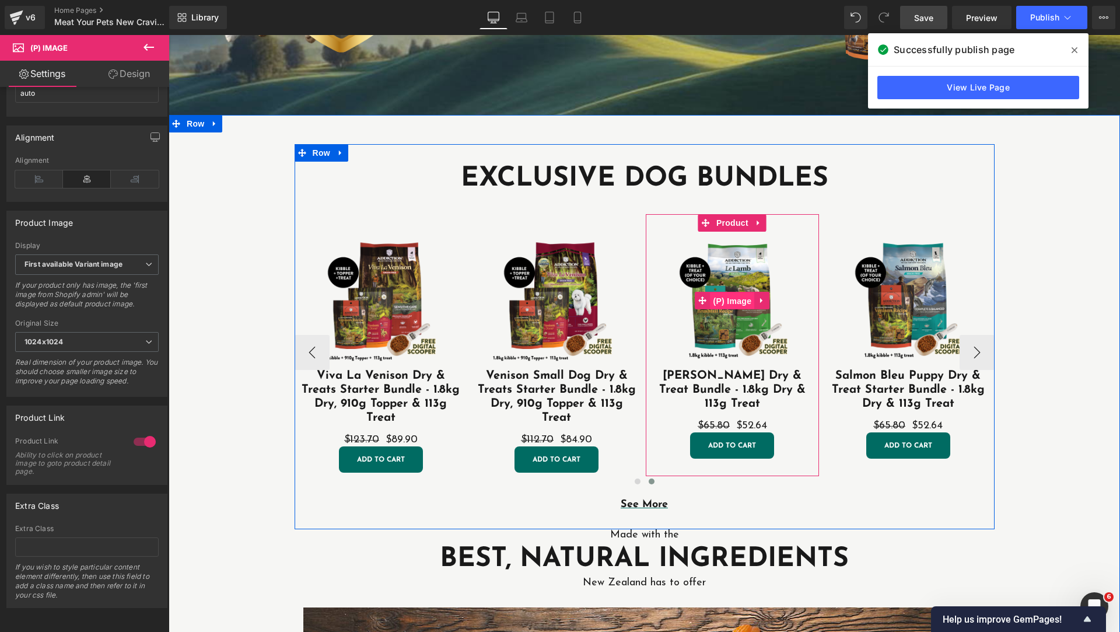
click at [710, 296] on span "(P) Image" at bounding box center [732, 300] width 44 height 17
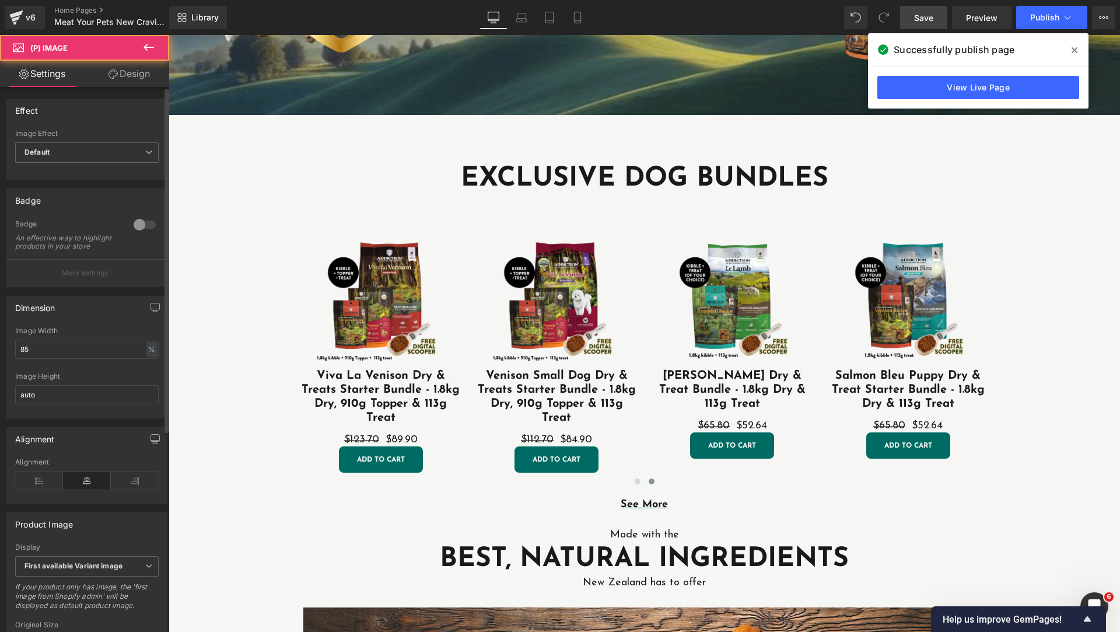
scroll to position [292, 0]
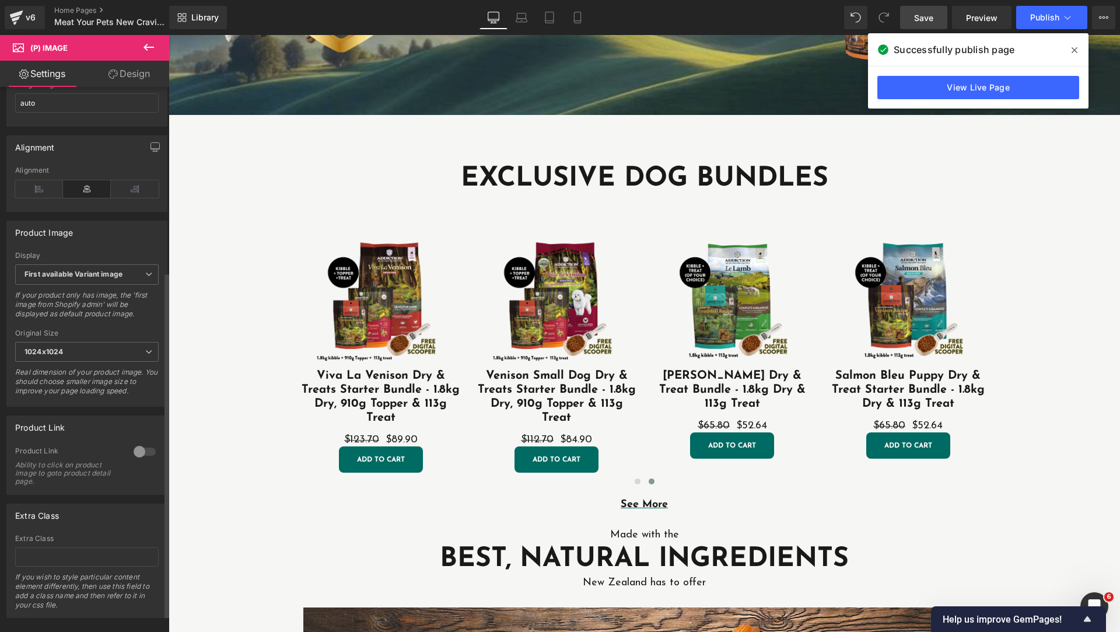
drag, startPoint x: 139, startPoint y: 457, endPoint x: 455, endPoint y: 325, distance: 342.5
click at [139, 457] on div at bounding box center [145, 451] width 28 height 19
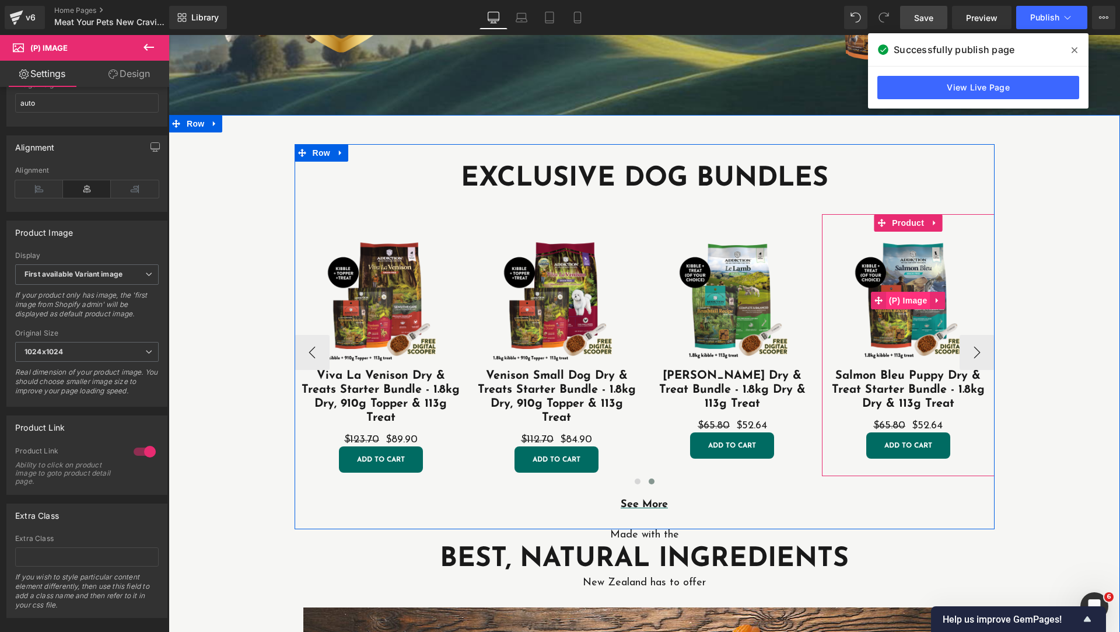
click at [888, 303] on span "(P) Image" at bounding box center [908, 300] width 44 height 17
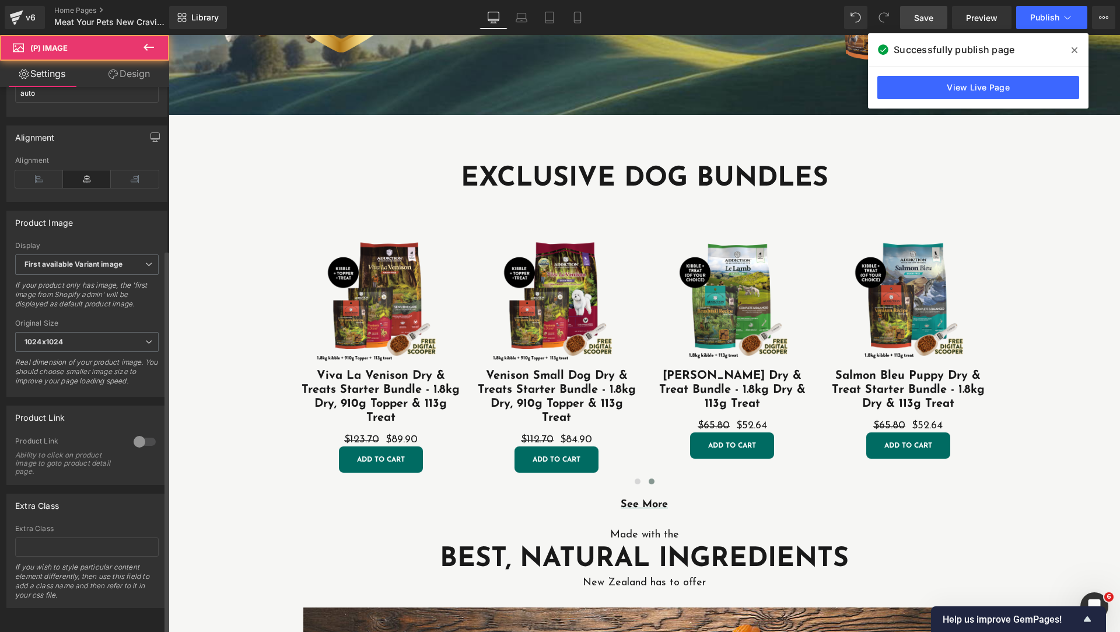
scroll to position [318, 0]
click at [146, 436] on div at bounding box center [145, 441] width 28 height 19
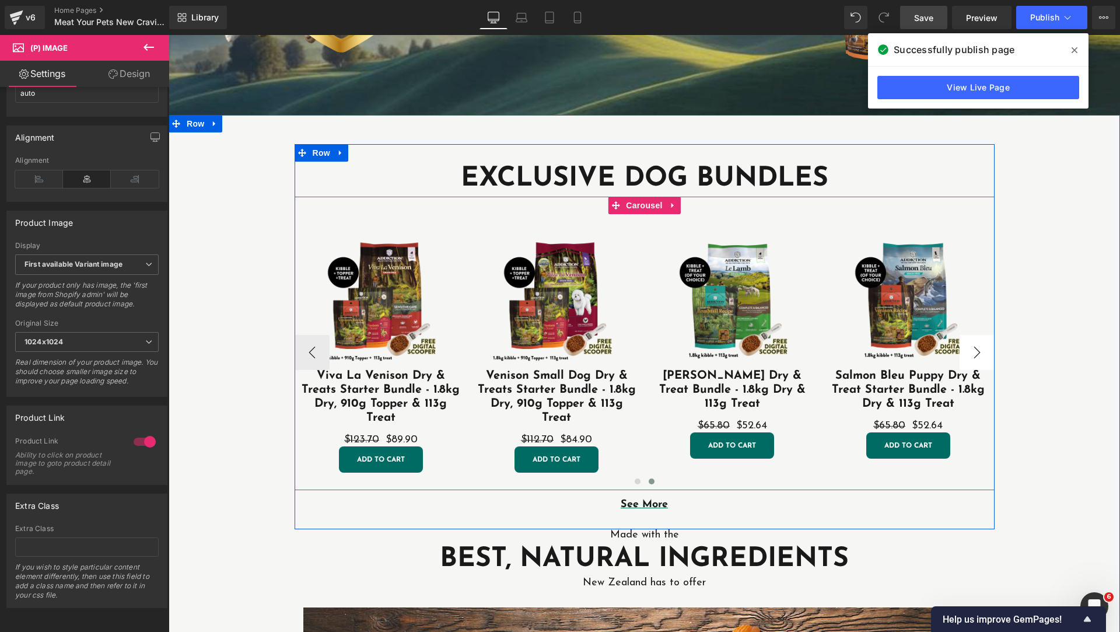
click at [977, 345] on button "›" at bounding box center [976, 352] width 35 height 35
click at [976, 355] on button "›" at bounding box center [976, 352] width 35 height 35
click at [970, 355] on button "›" at bounding box center [976, 352] width 35 height 35
click at [968, 353] on button "›" at bounding box center [976, 352] width 35 height 35
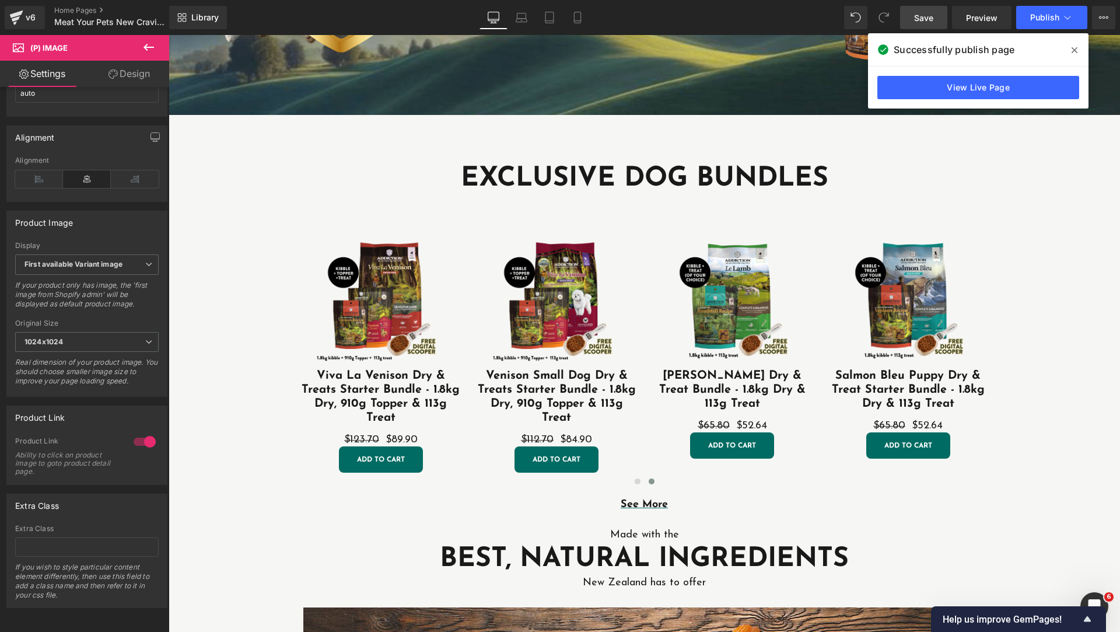
click at [145, 43] on icon at bounding box center [149, 47] width 14 height 14
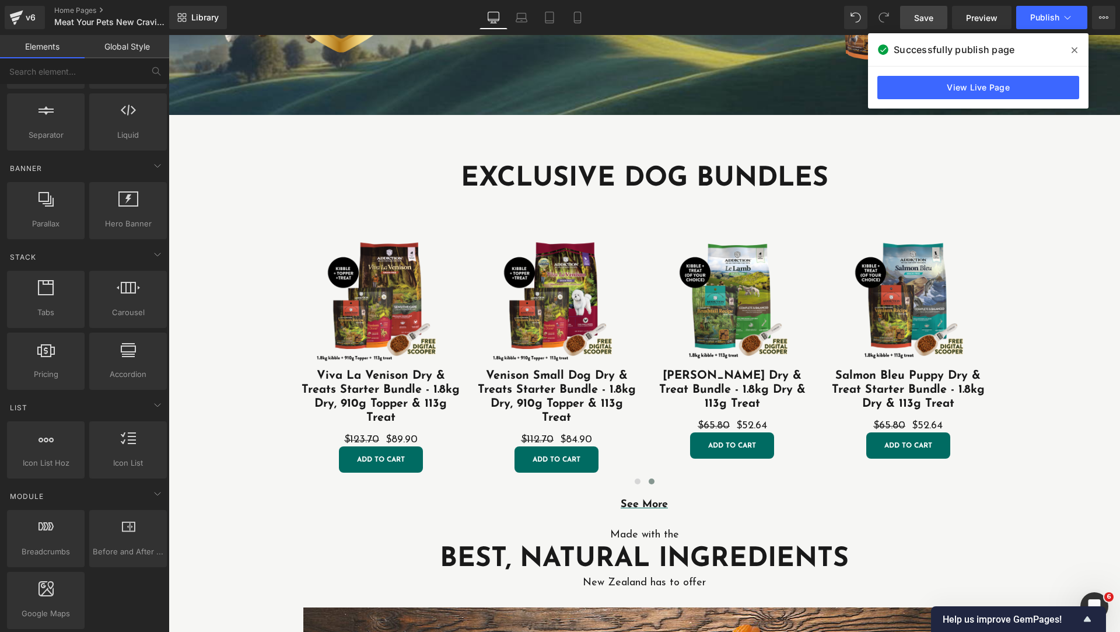
scroll to position [0, 0]
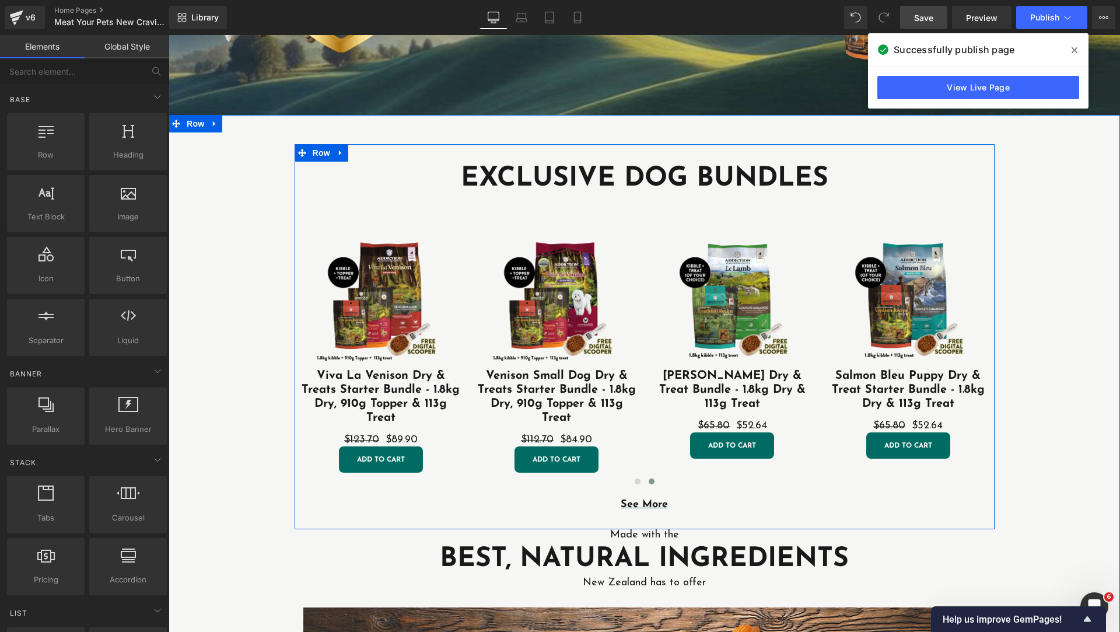
click at [307, 177] on h1 "EXCLUSIVE DOG BUNDLES" at bounding box center [645, 179] width 700 height 35
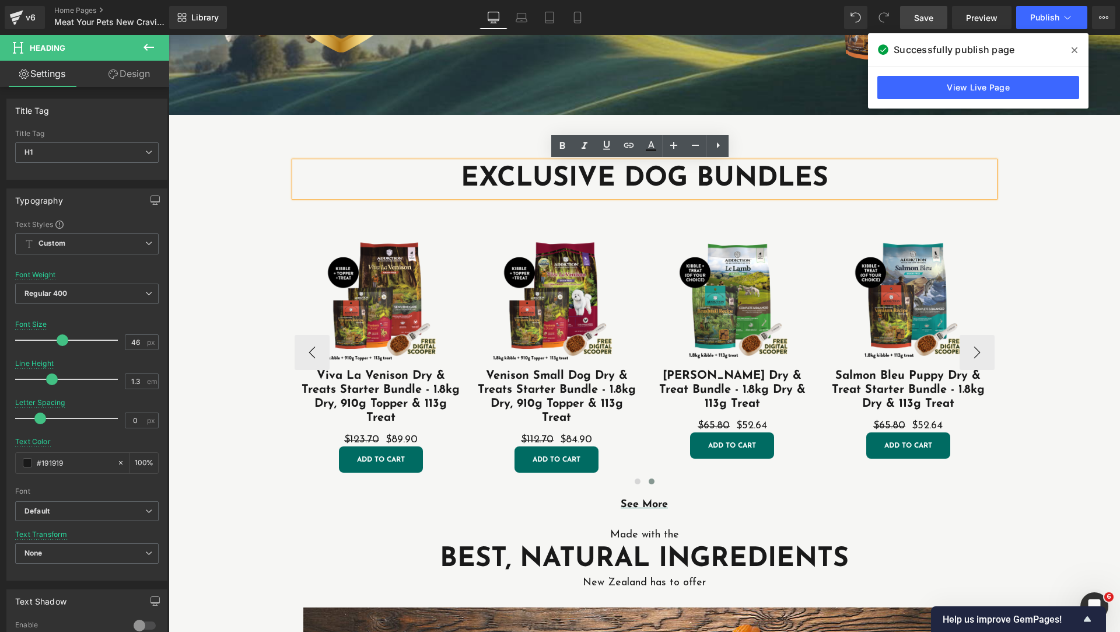
click at [322, 213] on div "Sale Off (P) Image Wild Kangaroo Dry & Treats Starter Bundle - 1.8kg Dry, 910g …" at bounding box center [645, 343] width 700 height 293
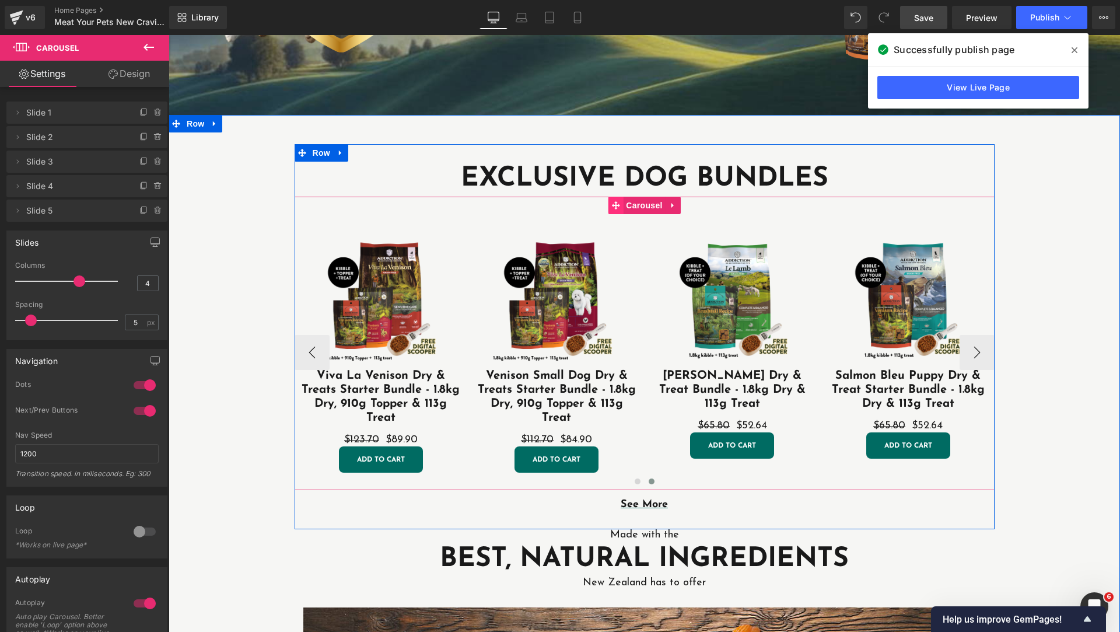
click at [611, 204] on icon at bounding box center [615, 205] width 8 height 9
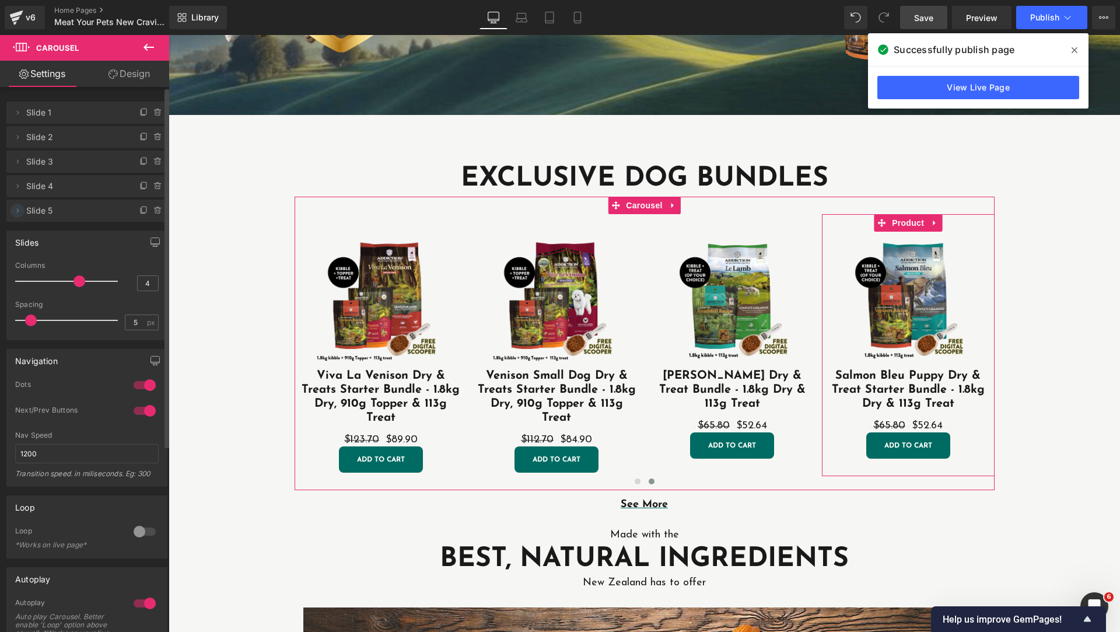
click at [16, 213] on icon at bounding box center [17, 210] width 9 height 9
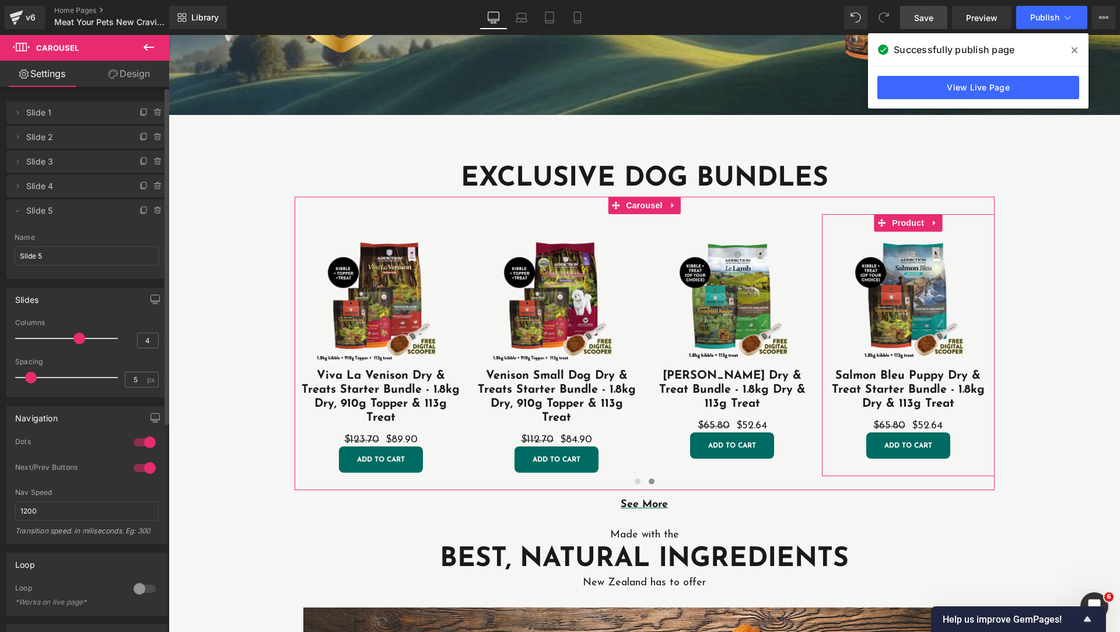
click at [80, 209] on span "Slide 5" at bounding box center [75, 210] width 98 height 22
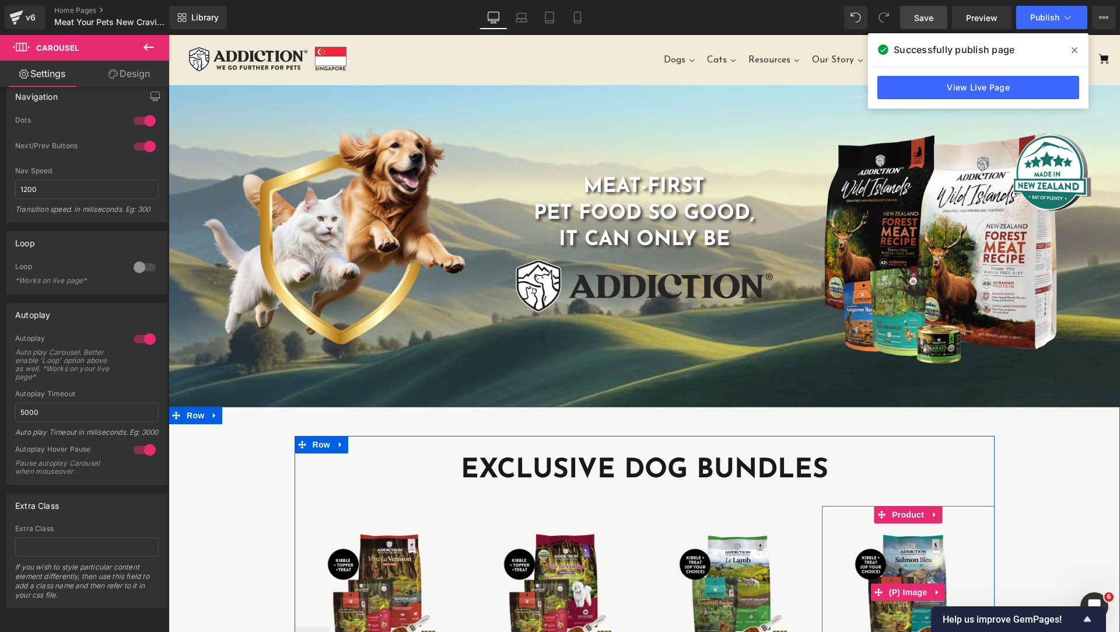
scroll to position [292, 0]
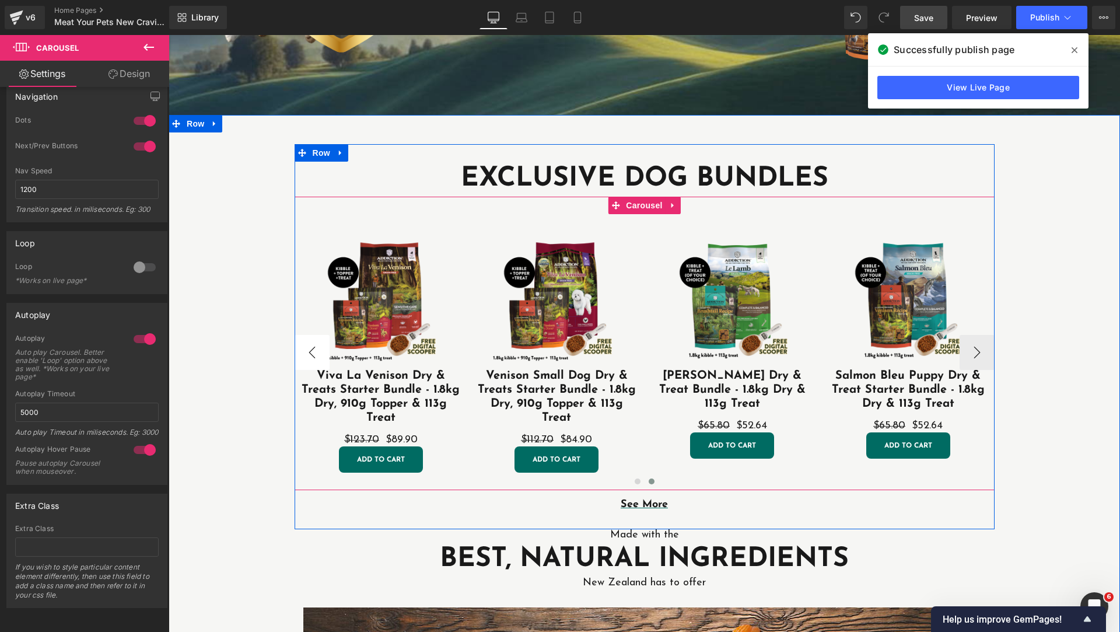
click at [299, 349] on button "‹" at bounding box center [312, 352] width 35 height 35
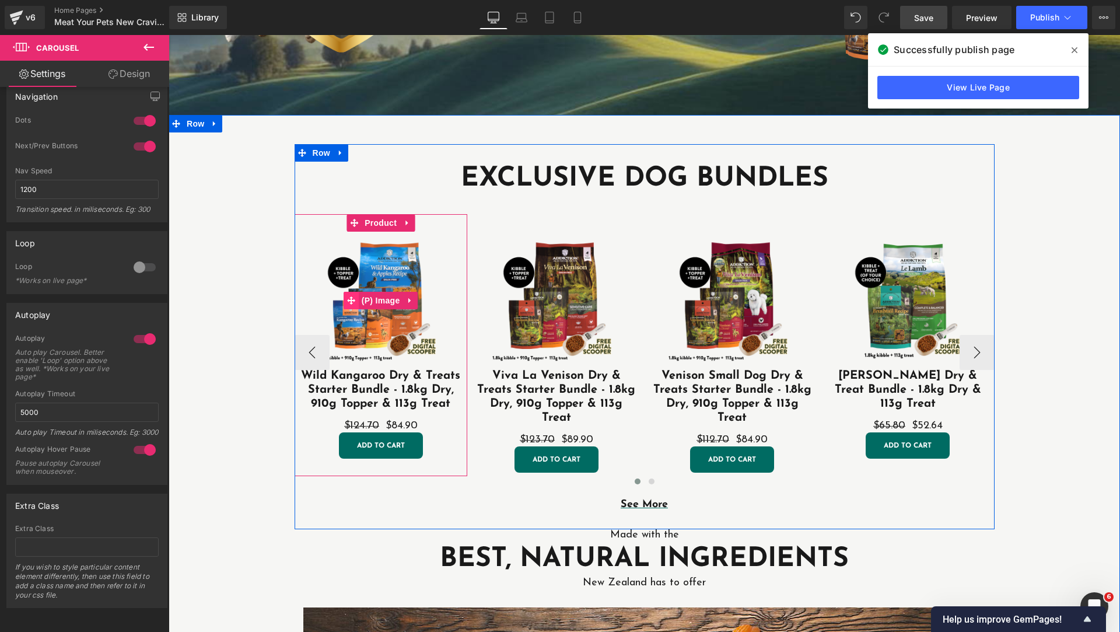
click at [347, 296] on icon at bounding box center [351, 300] width 8 height 9
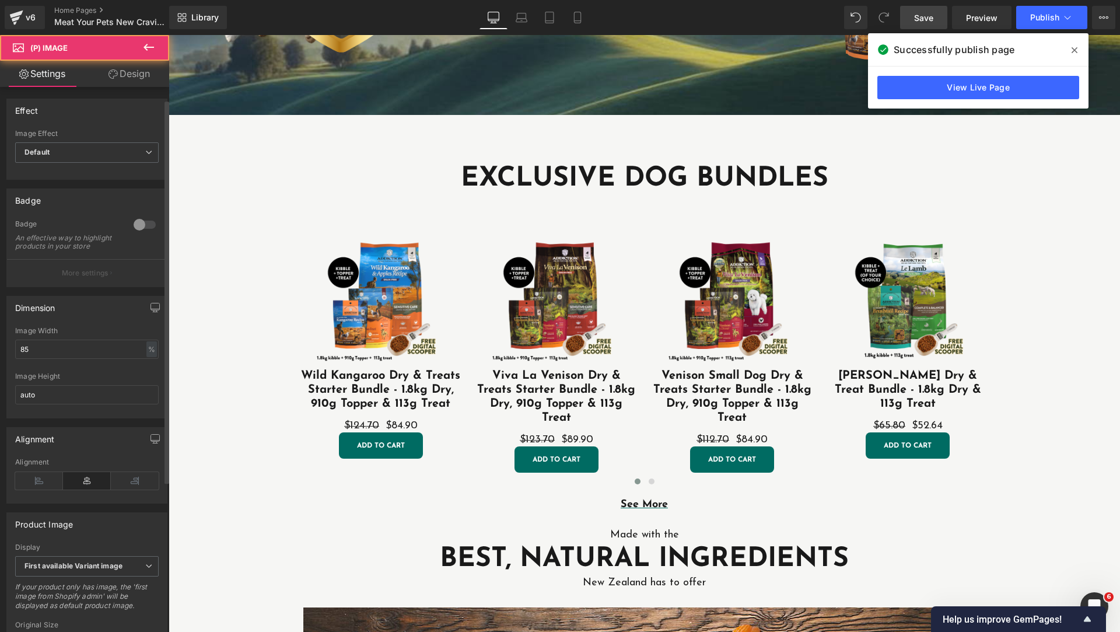
scroll to position [318, 0]
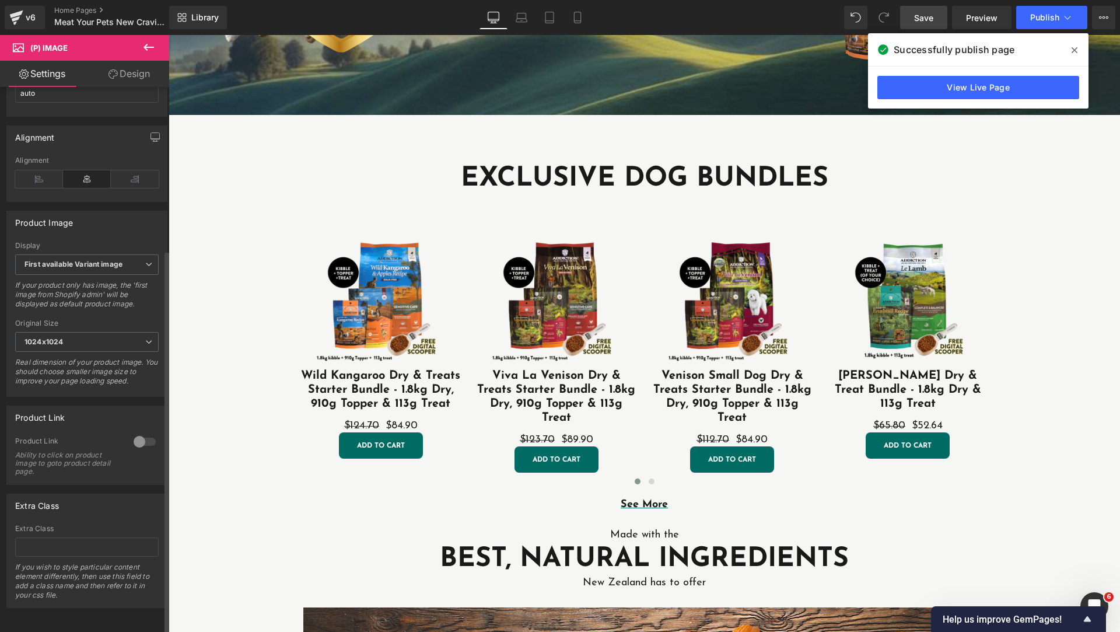
click at [138, 434] on div at bounding box center [145, 441] width 28 height 19
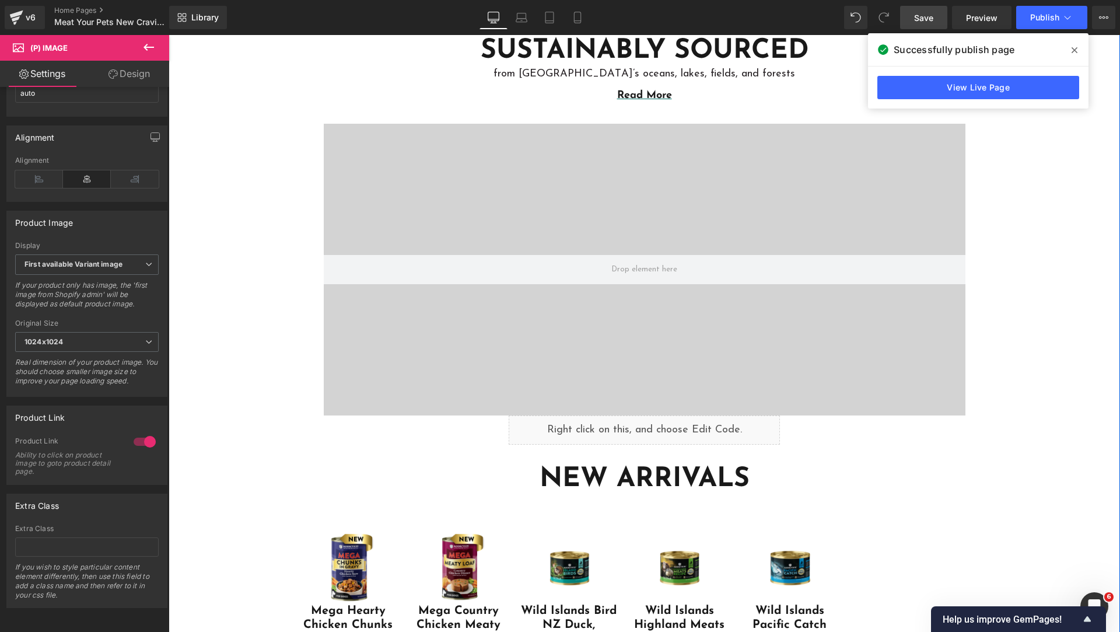
scroll to position [1750, 0]
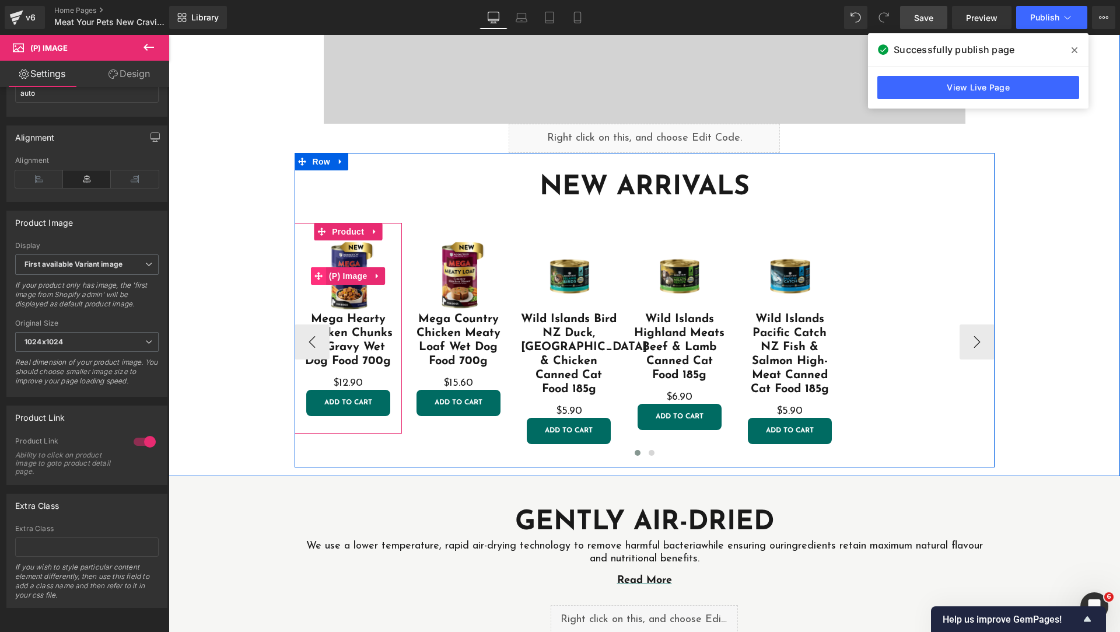
click at [314, 276] on icon at bounding box center [318, 276] width 8 height 8
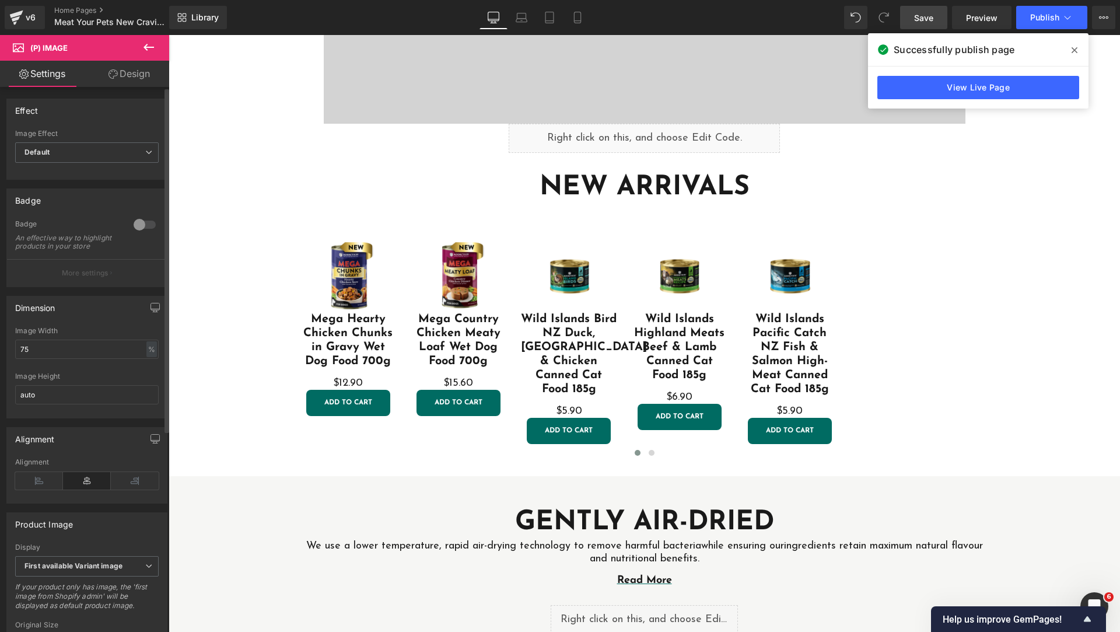
scroll to position [318, 0]
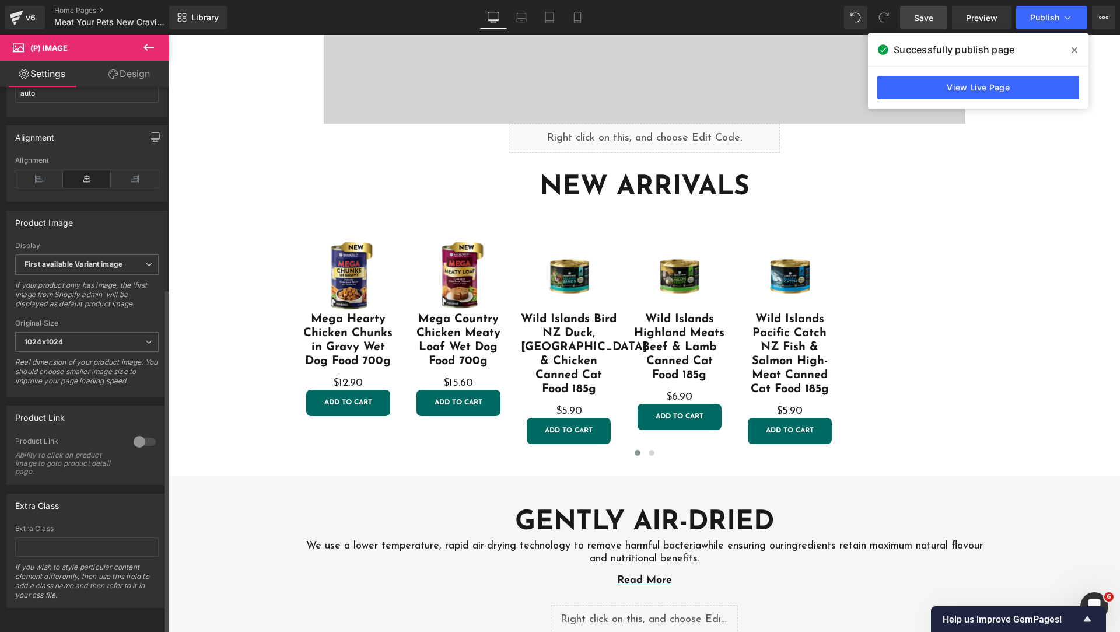
click at [145, 432] on div at bounding box center [145, 441] width 28 height 19
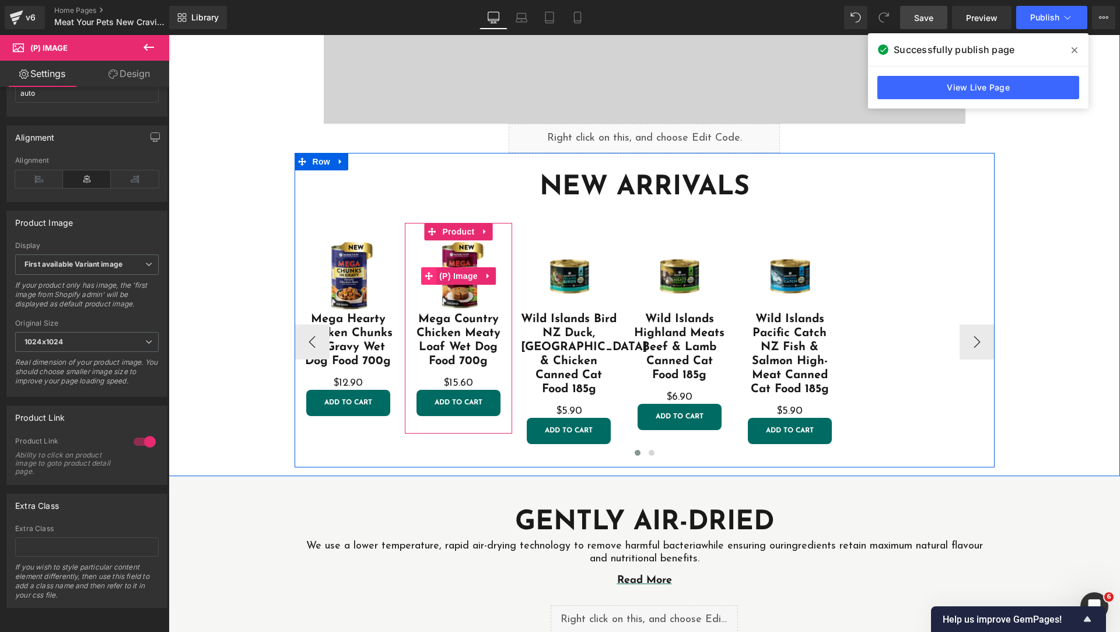
click at [427, 278] on icon at bounding box center [429, 276] width 8 height 9
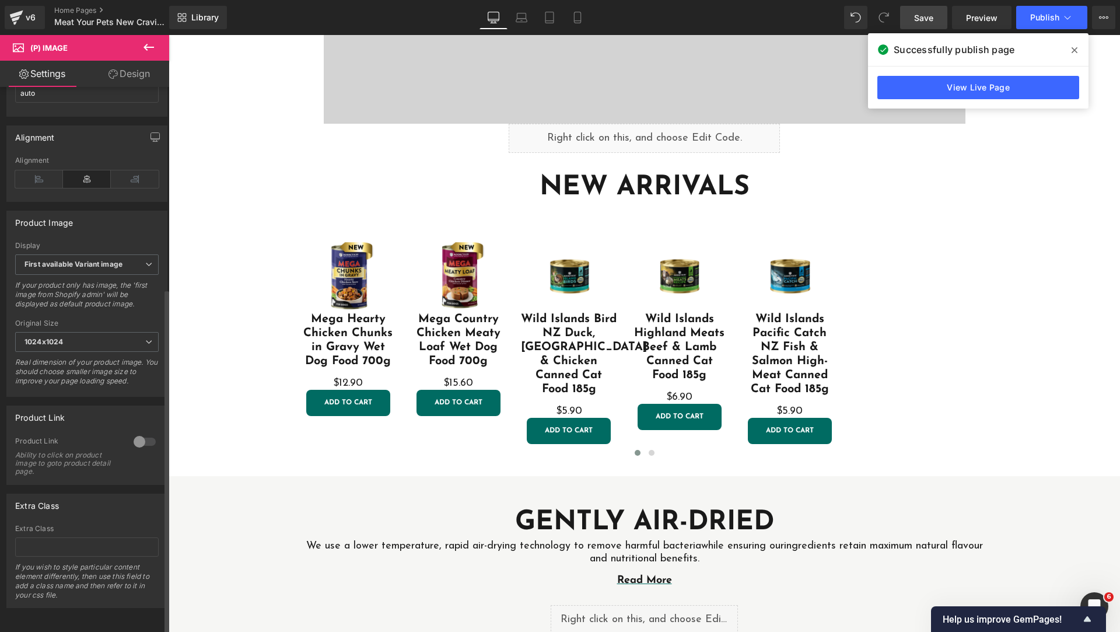
click at [144, 432] on div at bounding box center [145, 441] width 28 height 19
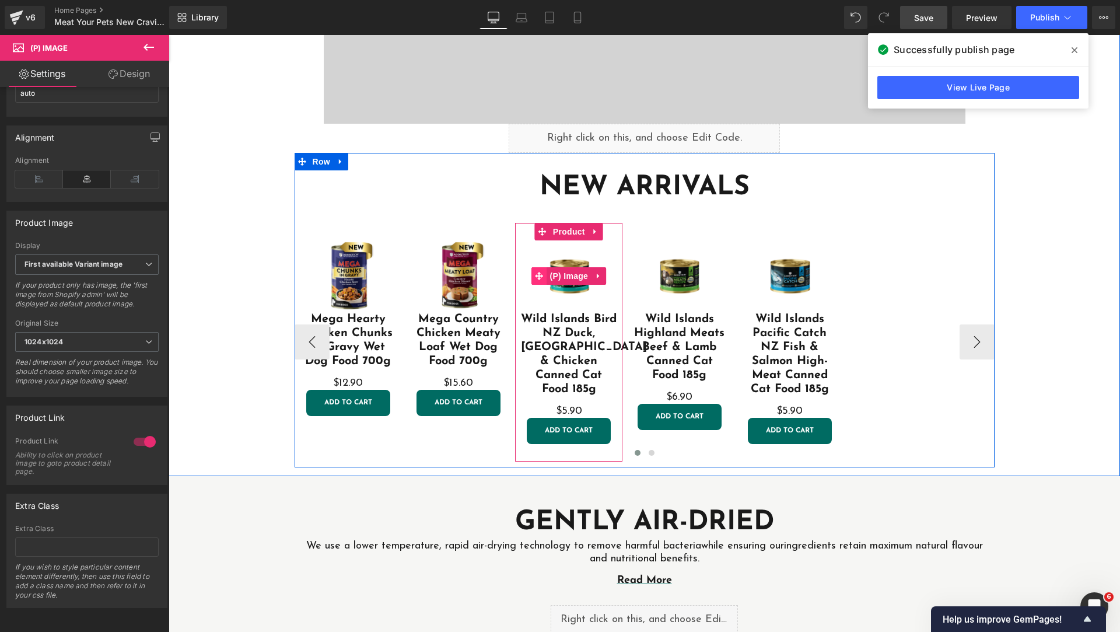
click at [535, 272] on icon at bounding box center [539, 276] width 8 height 9
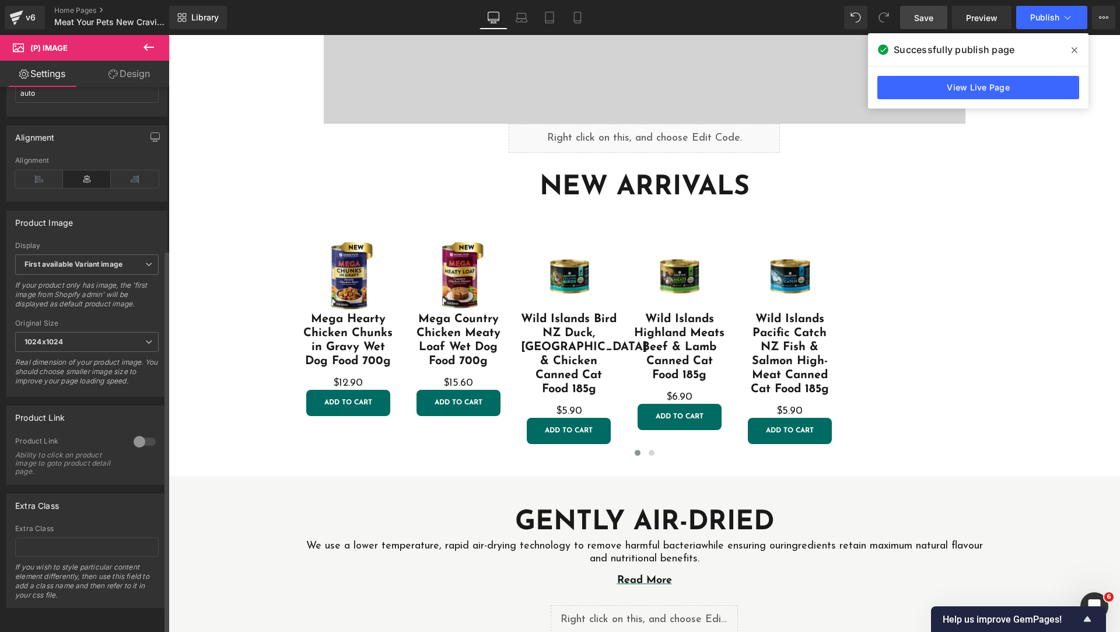
click at [146, 432] on div at bounding box center [145, 441] width 28 height 19
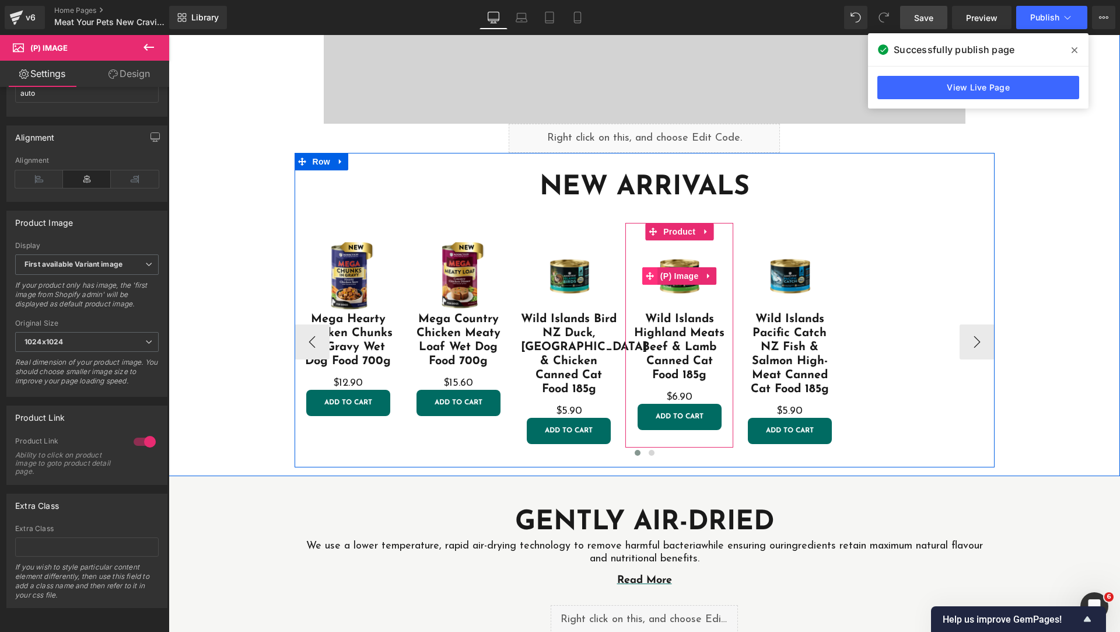
click at [646, 276] on icon at bounding box center [650, 276] width 8 height 8
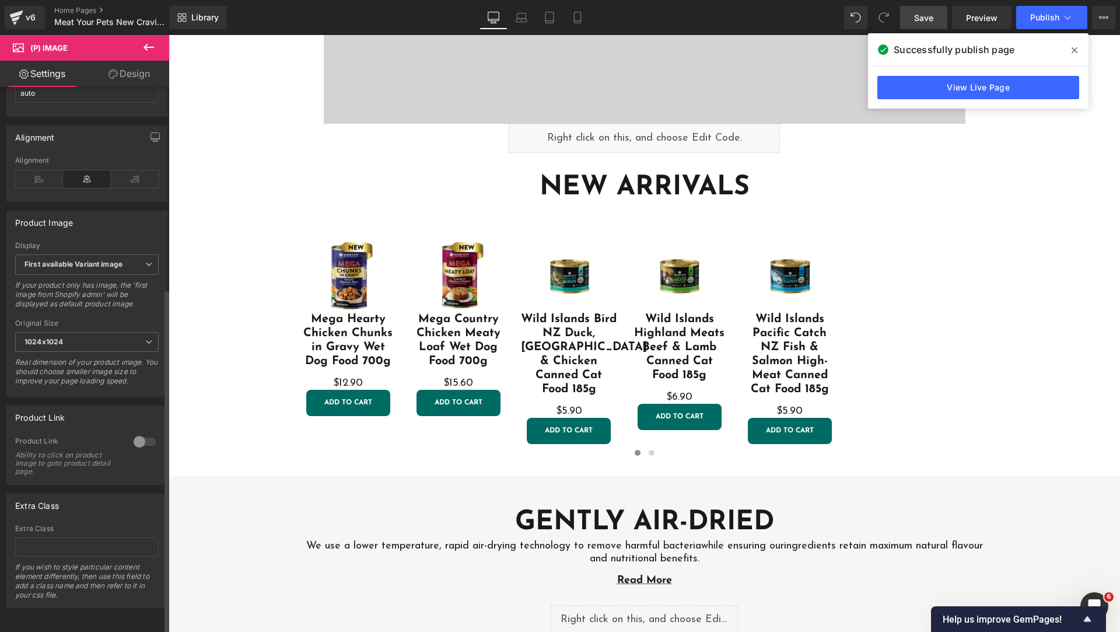
click at [141, 436] on div at bounding box center [145, 441] width 28 height 19
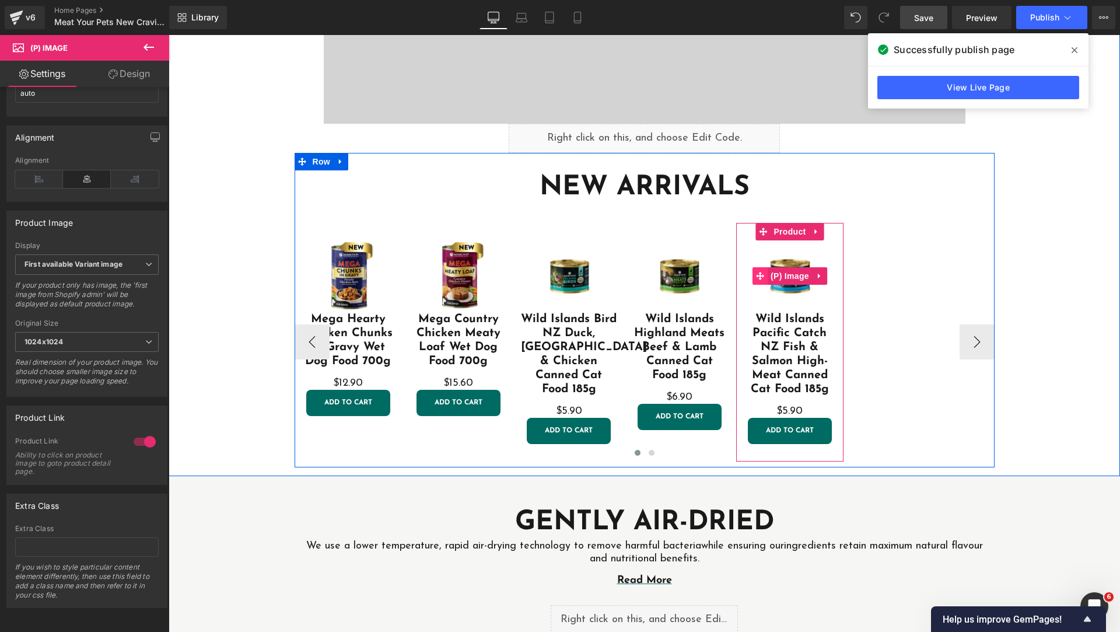
click at [756, 272] on icon at bounding box center [760, 276] width 8 height 9
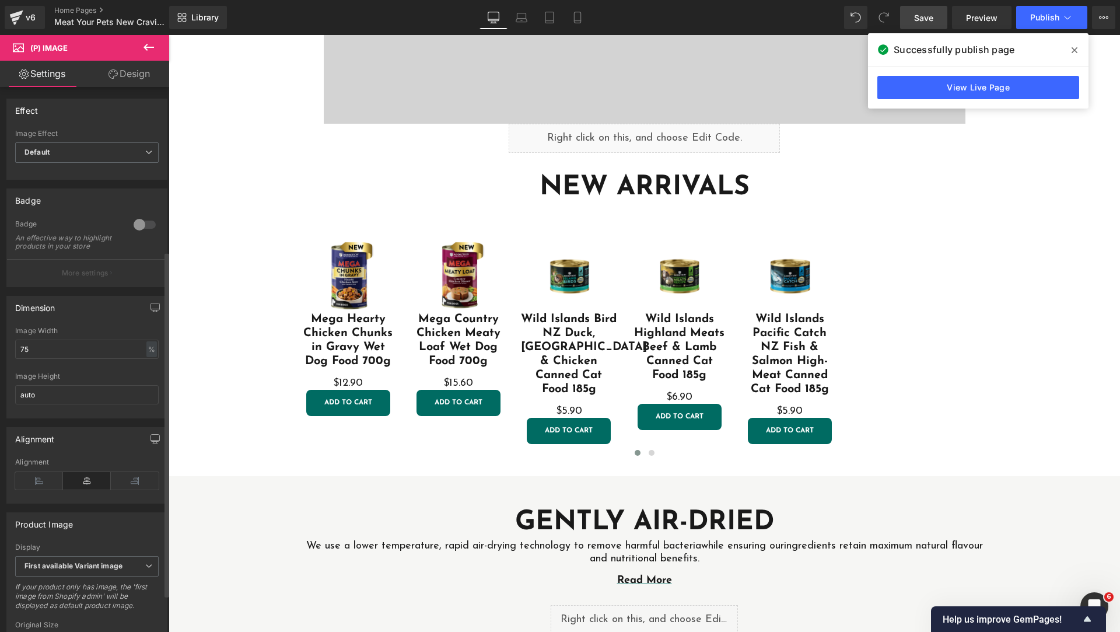
scroll to position [292, 0]
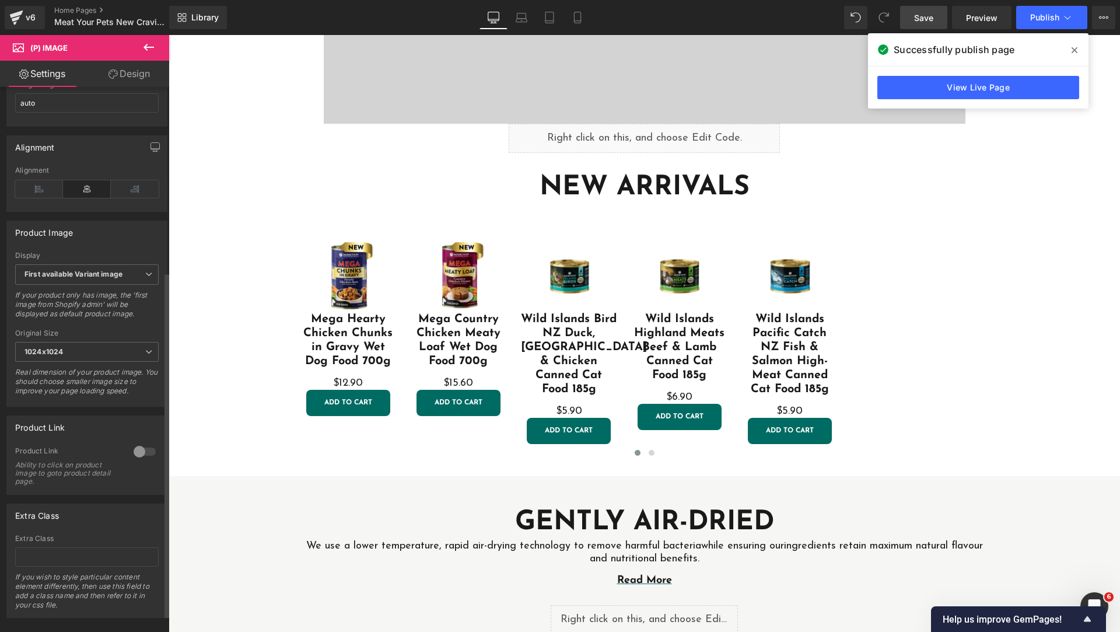
click at [139, 455] on div at bounding box center [145, 451] width 28 height 19
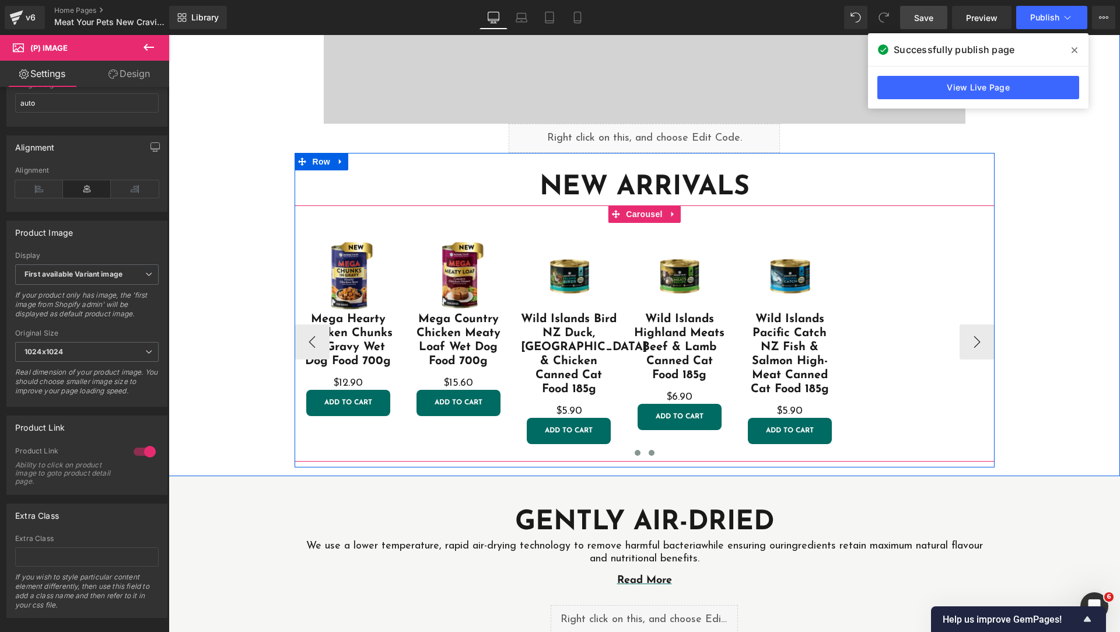
click at [648, 453] on span at bounding box center [651, 453] width 6 height 6
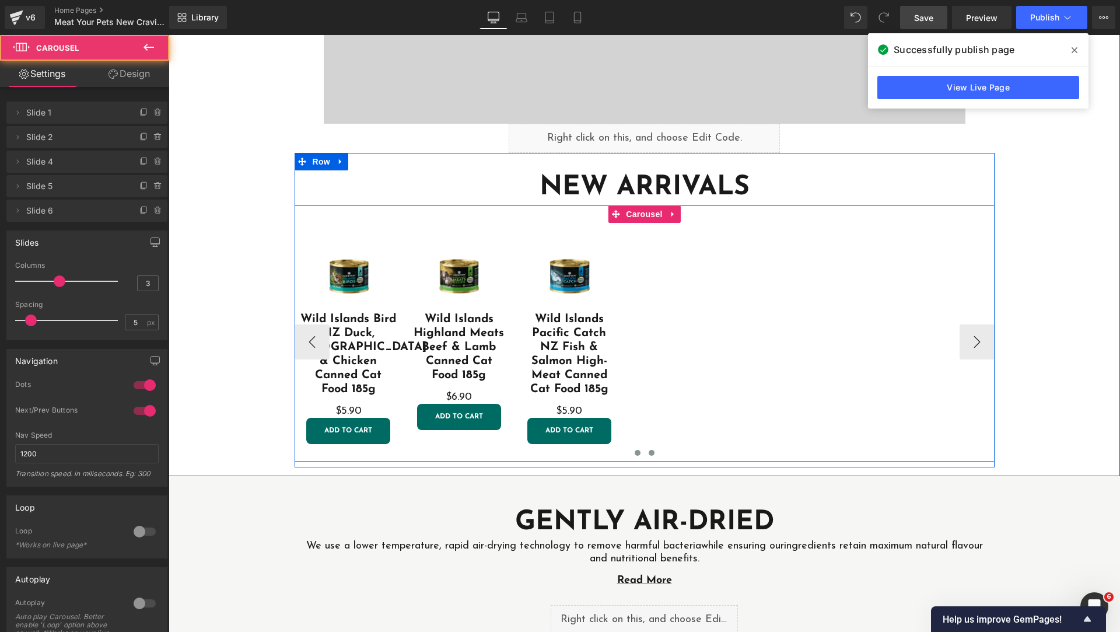
click at [630, 455] on button at bounding box center [637, 453] width 14 height 12
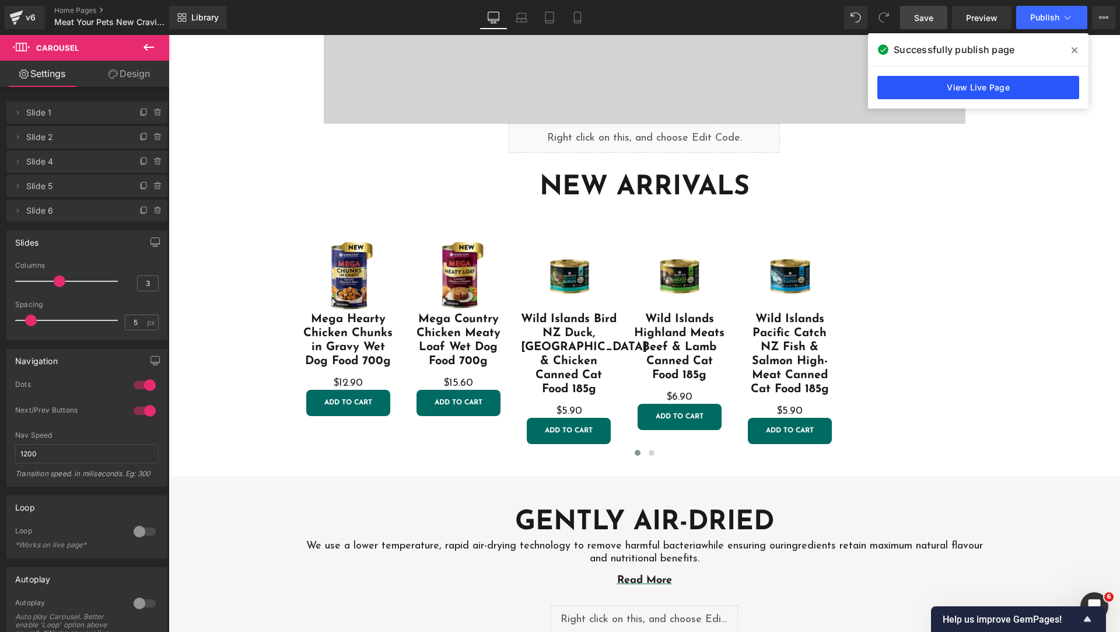
click at [1031, 89] on link "View Live Page" at bounding box center [978, 87] width 202 height 23
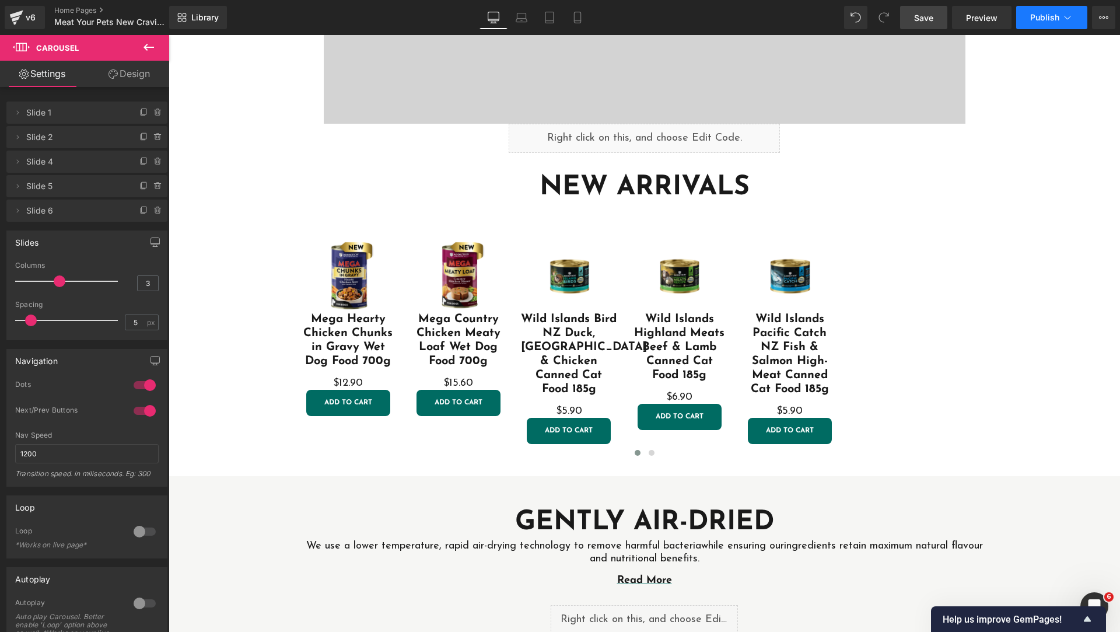
click at [1043, 19] on span "Publish" at bounding box center [1044, 17] width 29 height 9
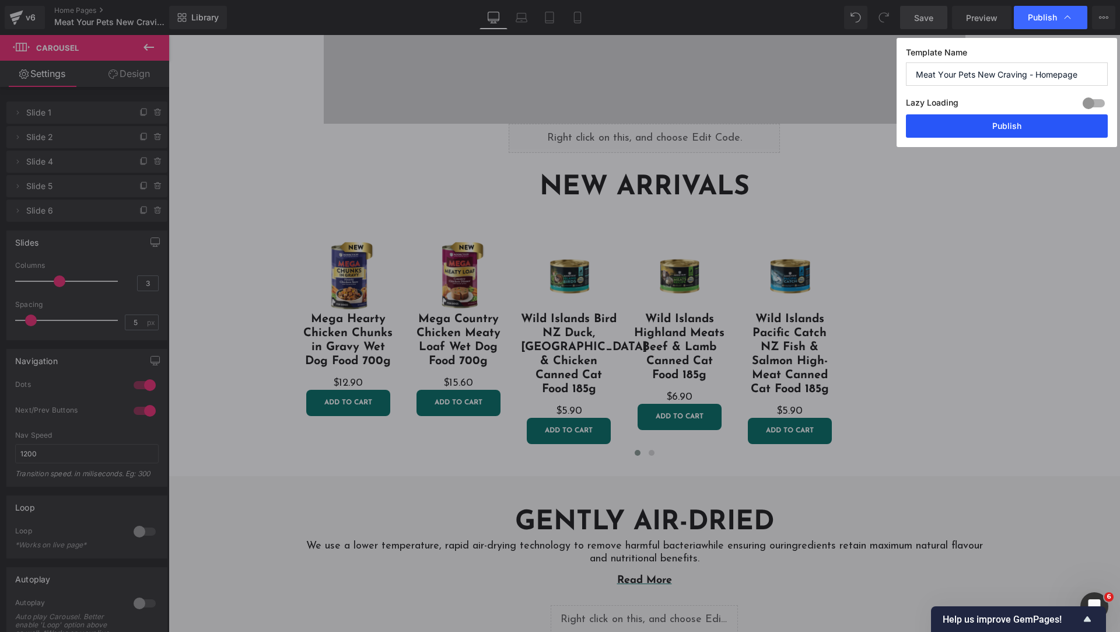
click at [1009, 129] on button "Publish" at bounding box center [1007, 125] width 202 height 23
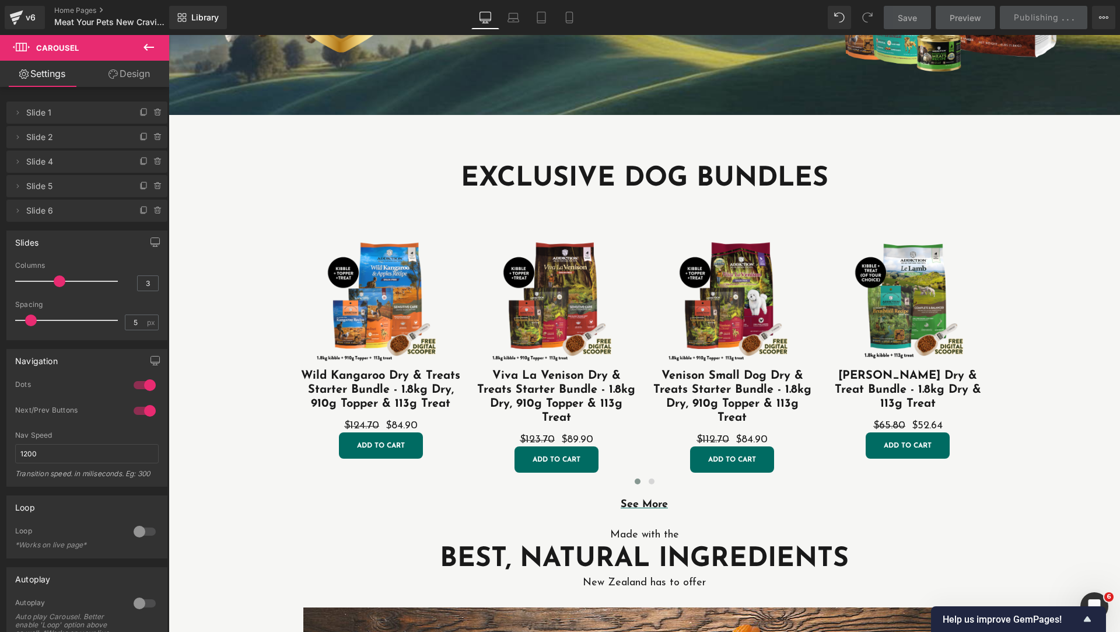
scroll to position [0, 0]
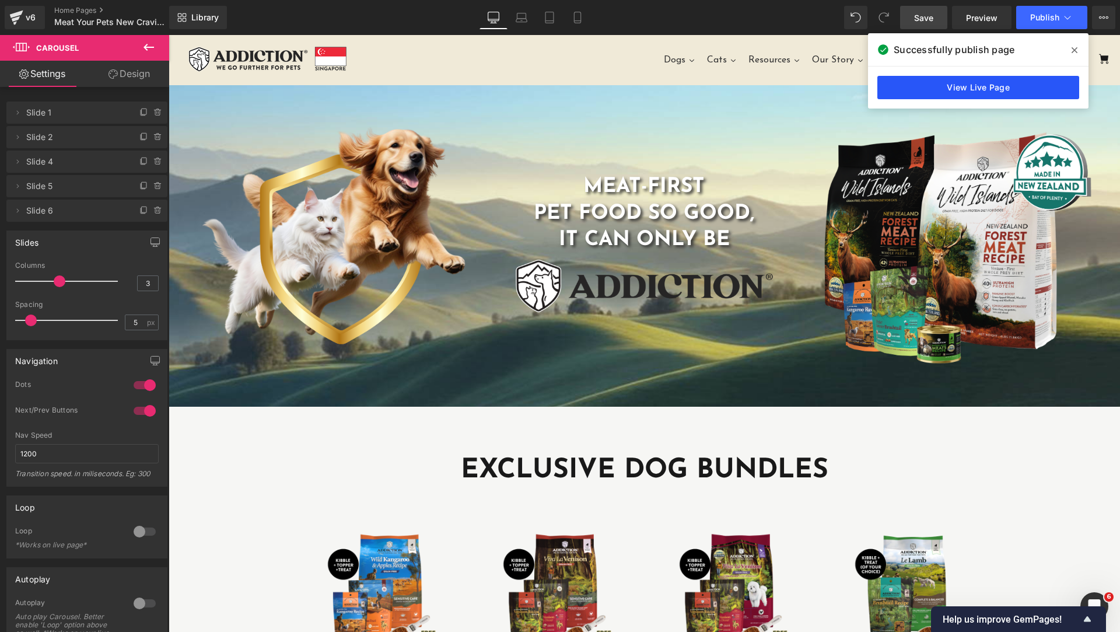
click at [939, 92] on link "View Live Page" at bounding box center [978, 87] width 202 height 23
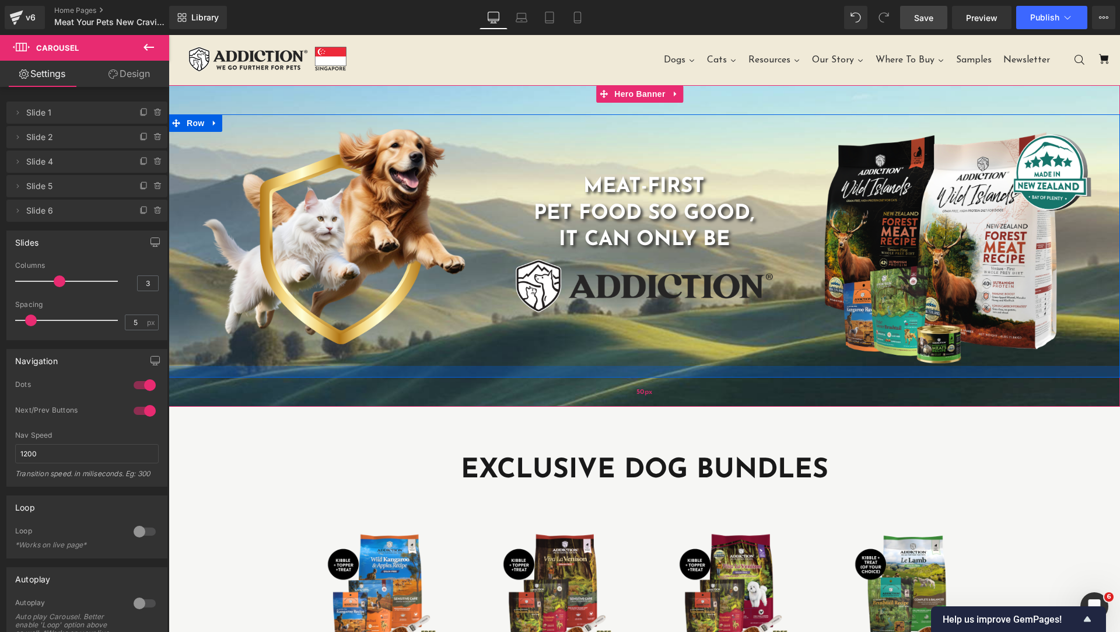
scroll to position [292, 0]
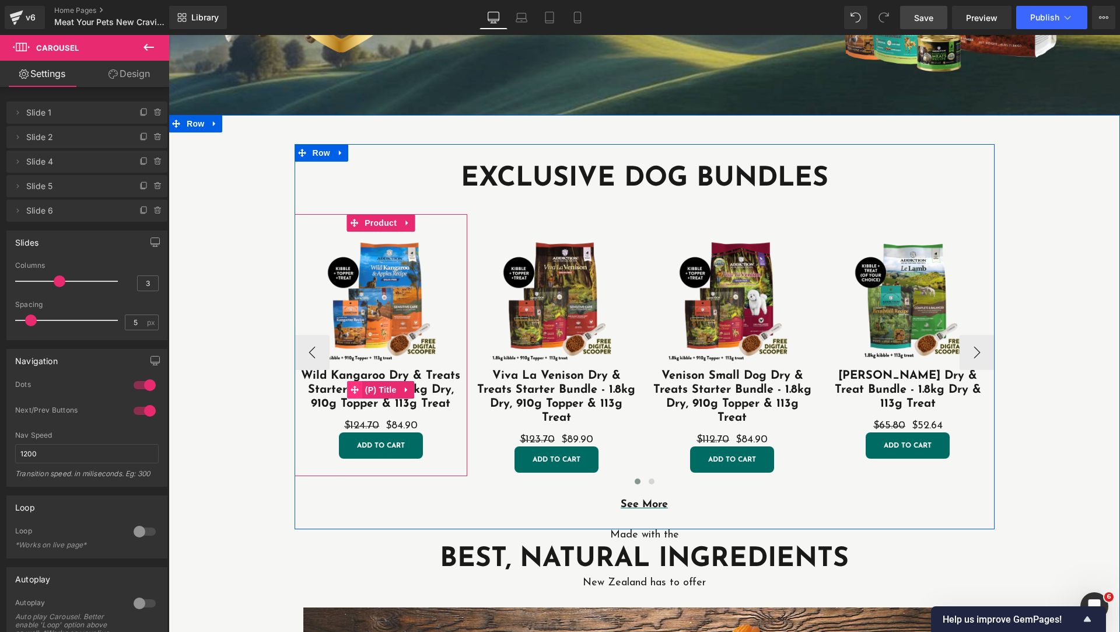
click at [350, 387] on icon at bounding box center [354, 389] width 8 height 9
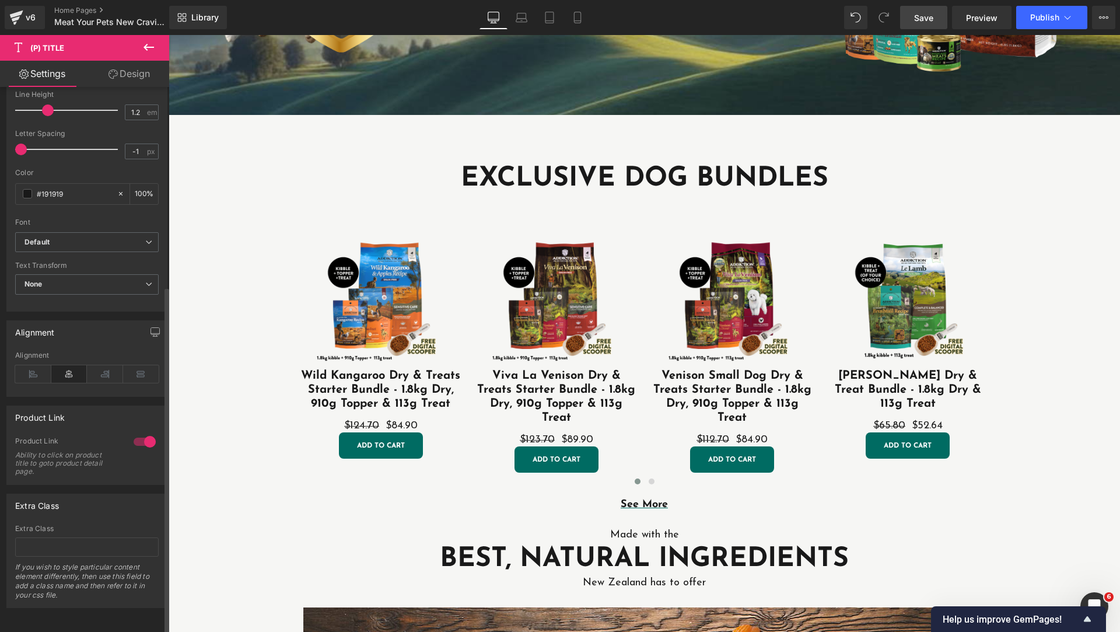
scroll to position [0, 0]
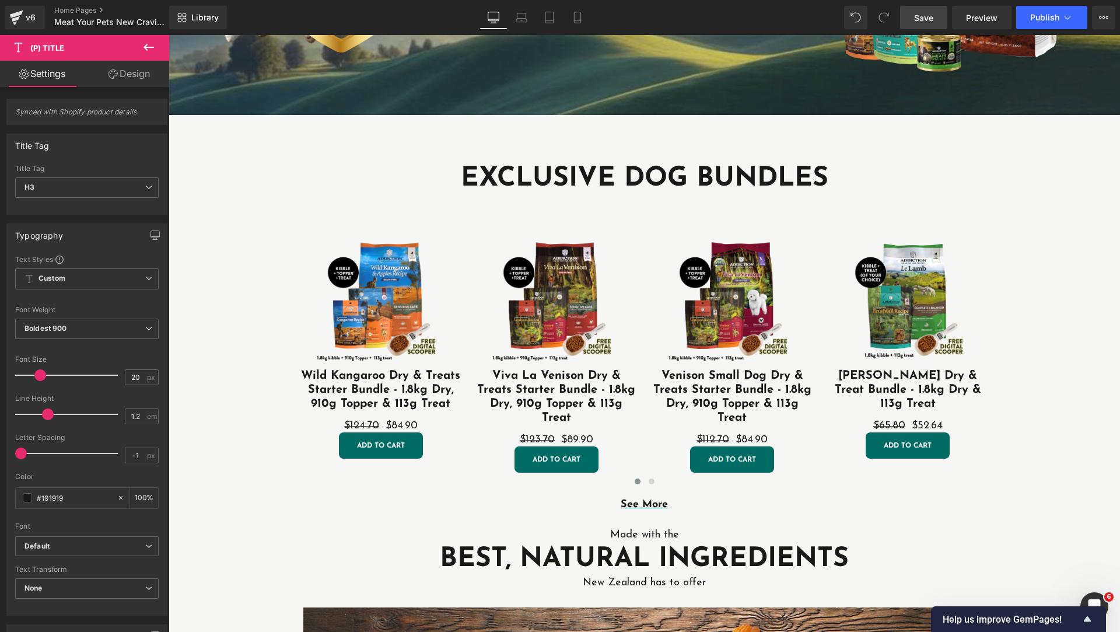
click at [117, 79] on link "Design" at bounding box center [129, 74] width 85 height 26
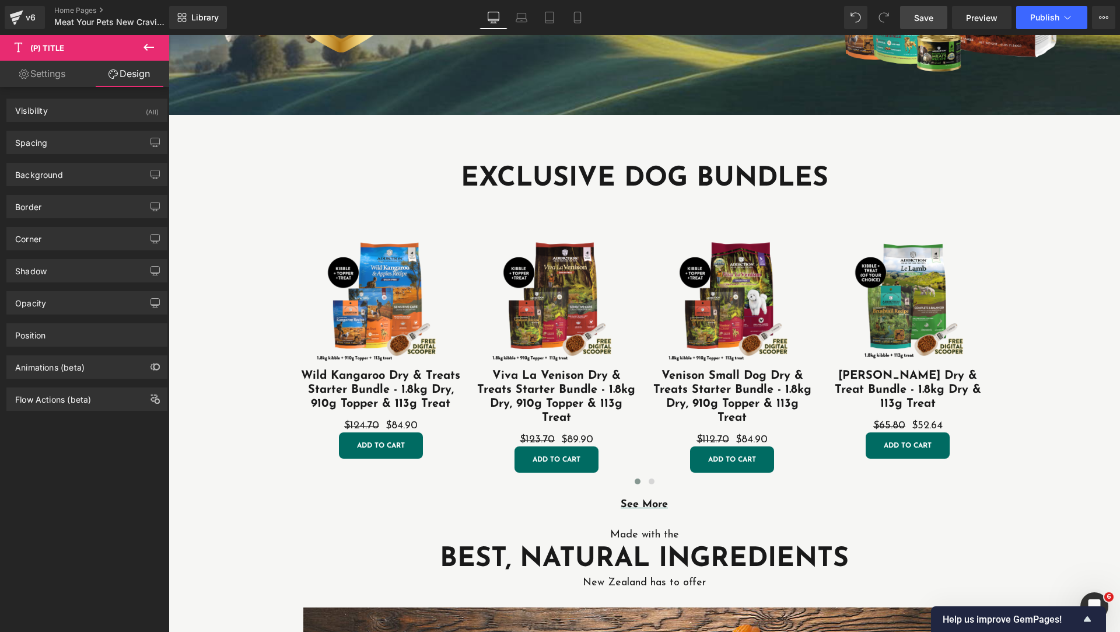
click at [49, 70] on link "Settings" at bounding box center [42, 74] width 85 height 26
